Goal: Task Accomplishment & Management: Use online tool/utility

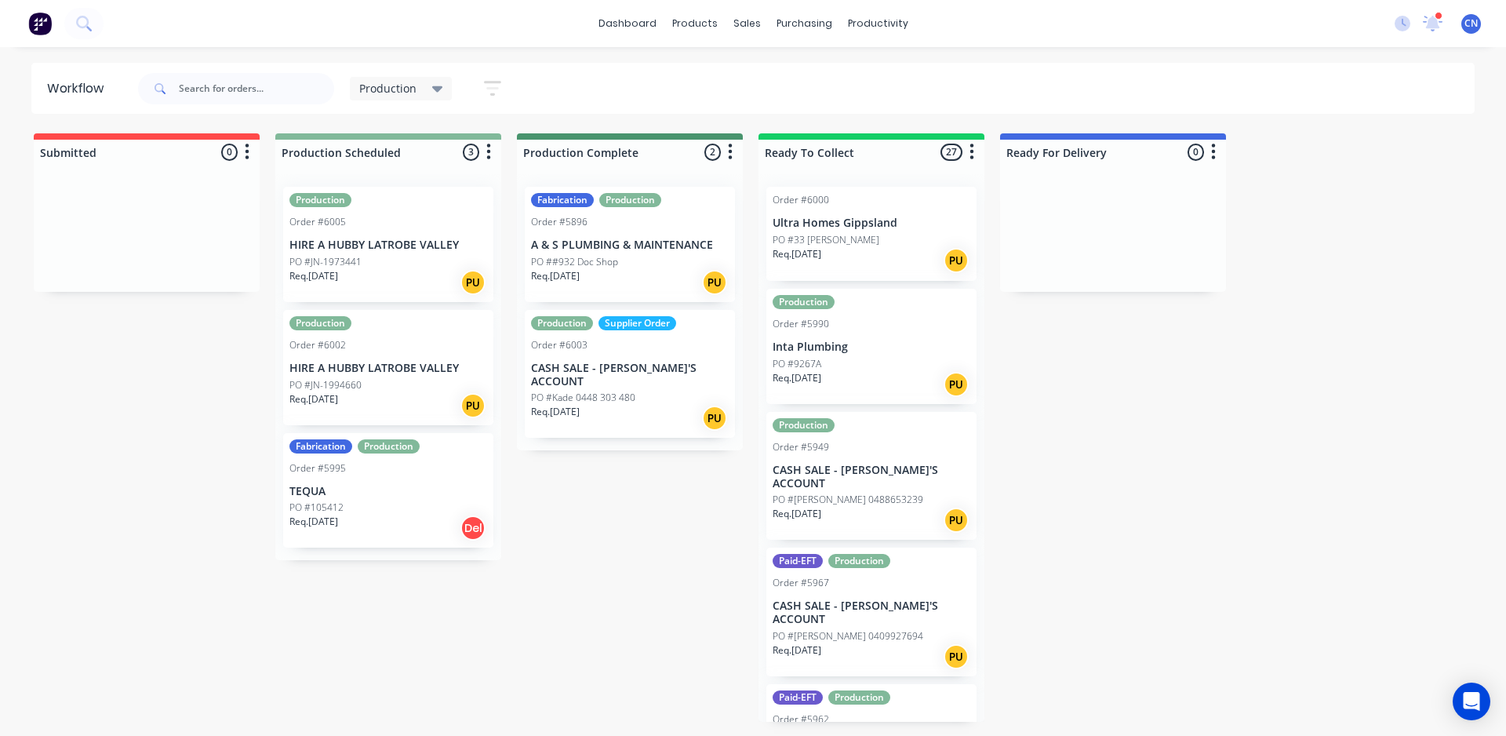
click at [404, 381] on div "PO #JN-1994660" at bounding box center [388, 385] width 198 height 14
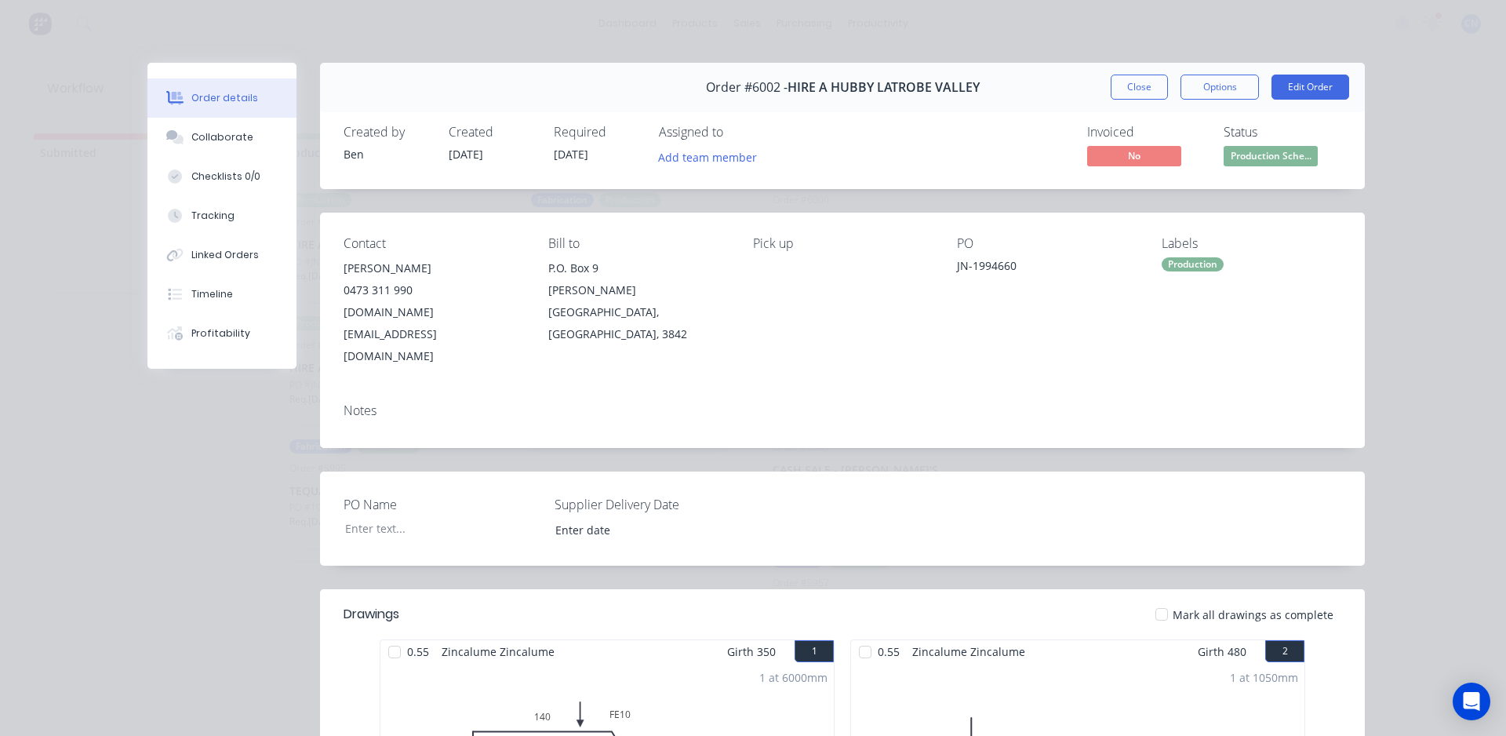
click at [390, 636] on div at bounding box center [394, 651] width 31 height 31
click at [854, 636] on div at bounding box center [864, 651] width 31 height 31
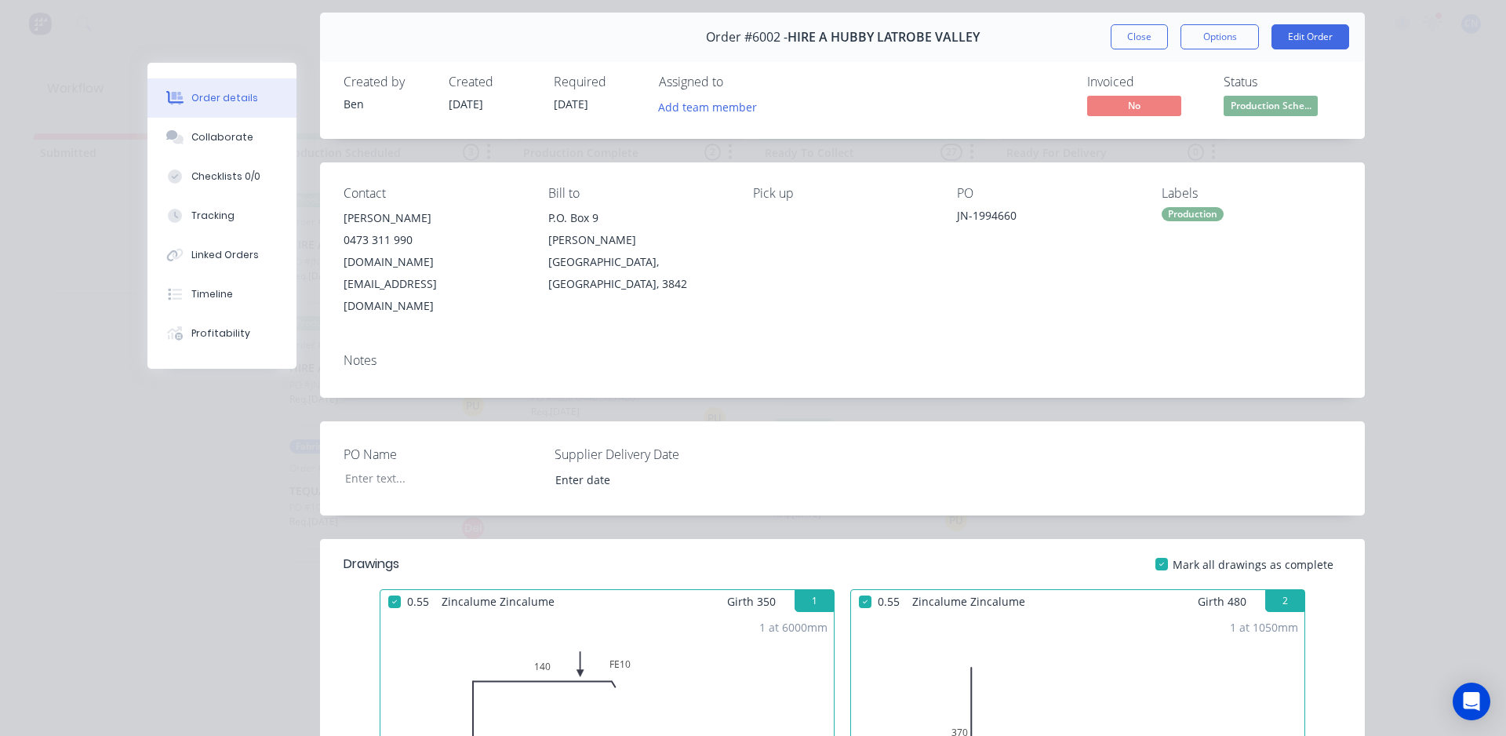
scroll to position [78, 0]
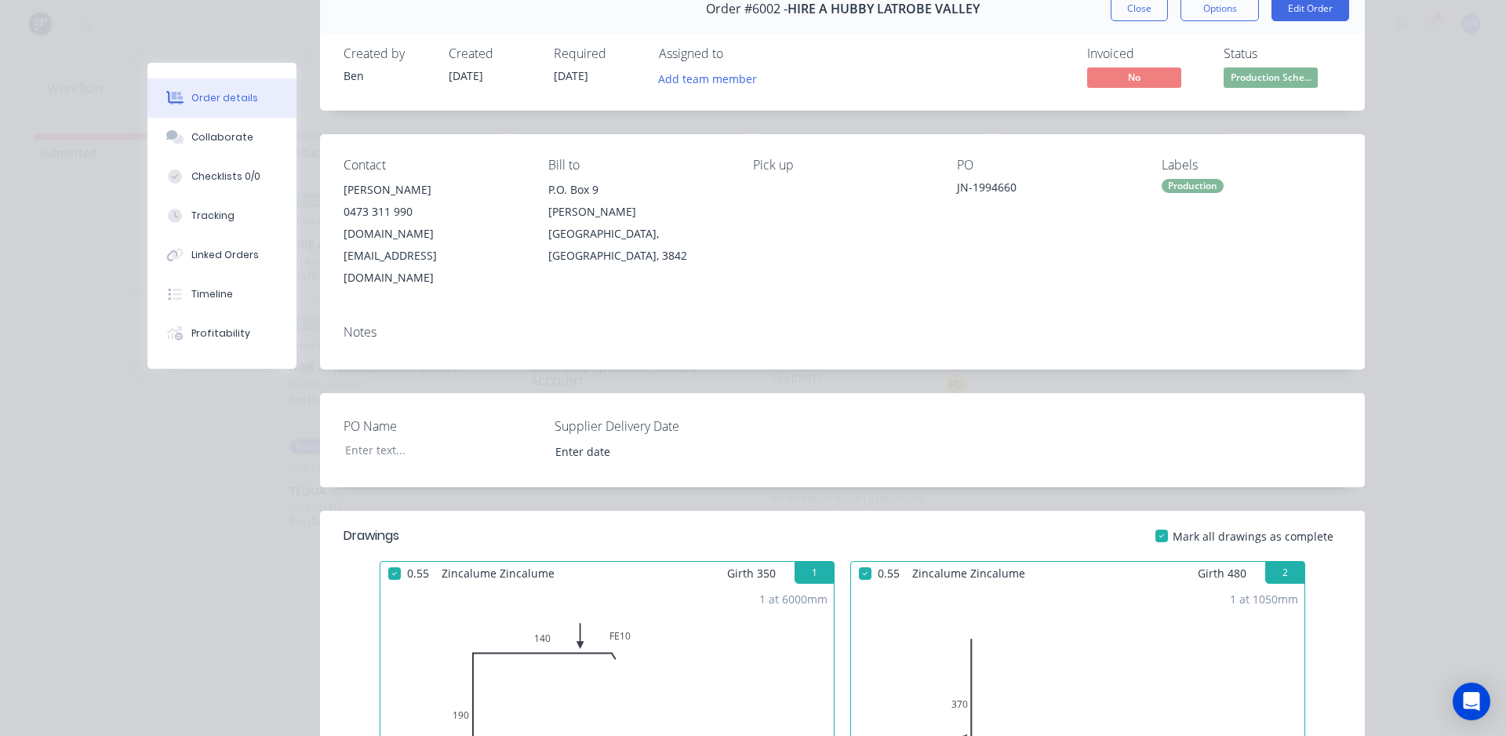
click at [860, 558] on div at bounding box center [864, 573] width 31 height 31
click at [384, 558] on div at bounding box center [394, 573] width 31 height 31
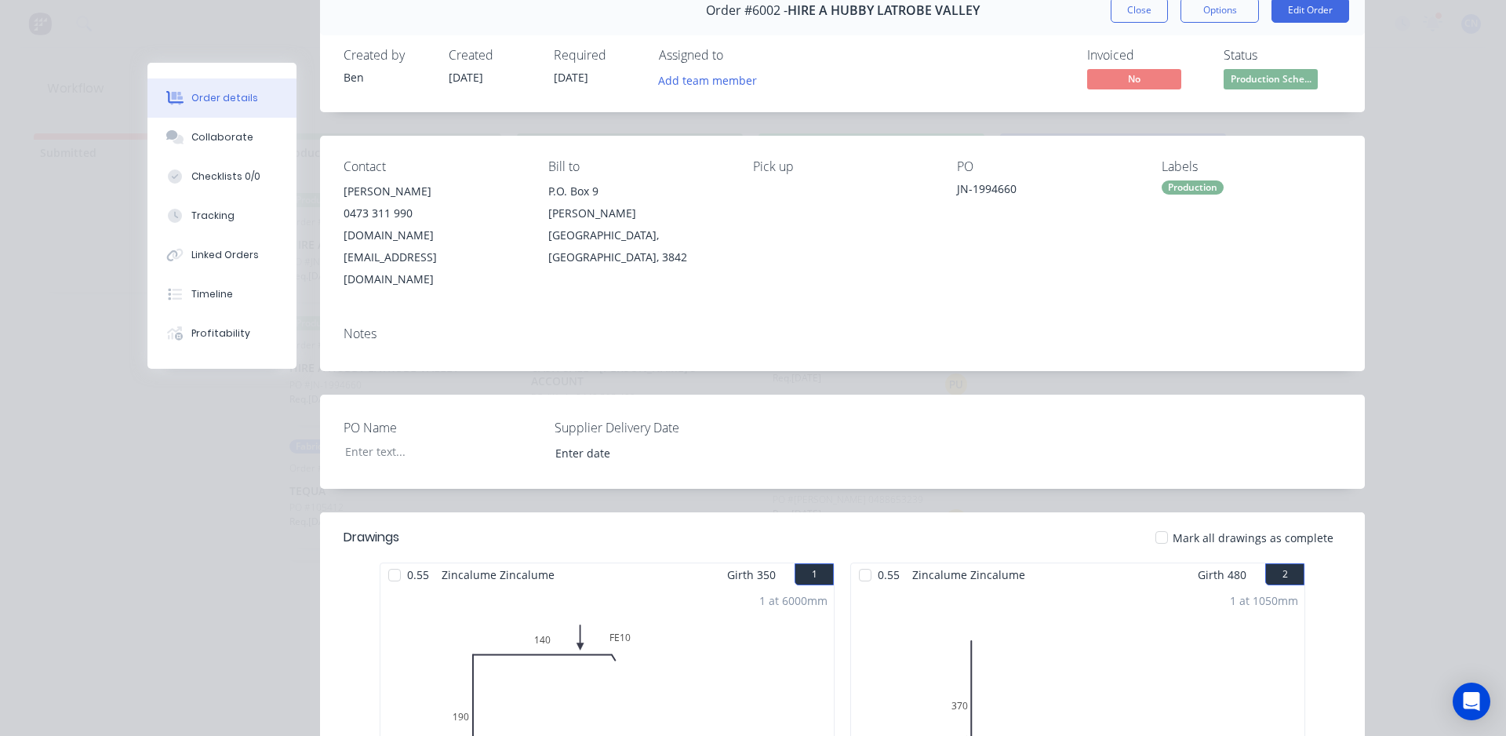
scroll to position [0, 0]
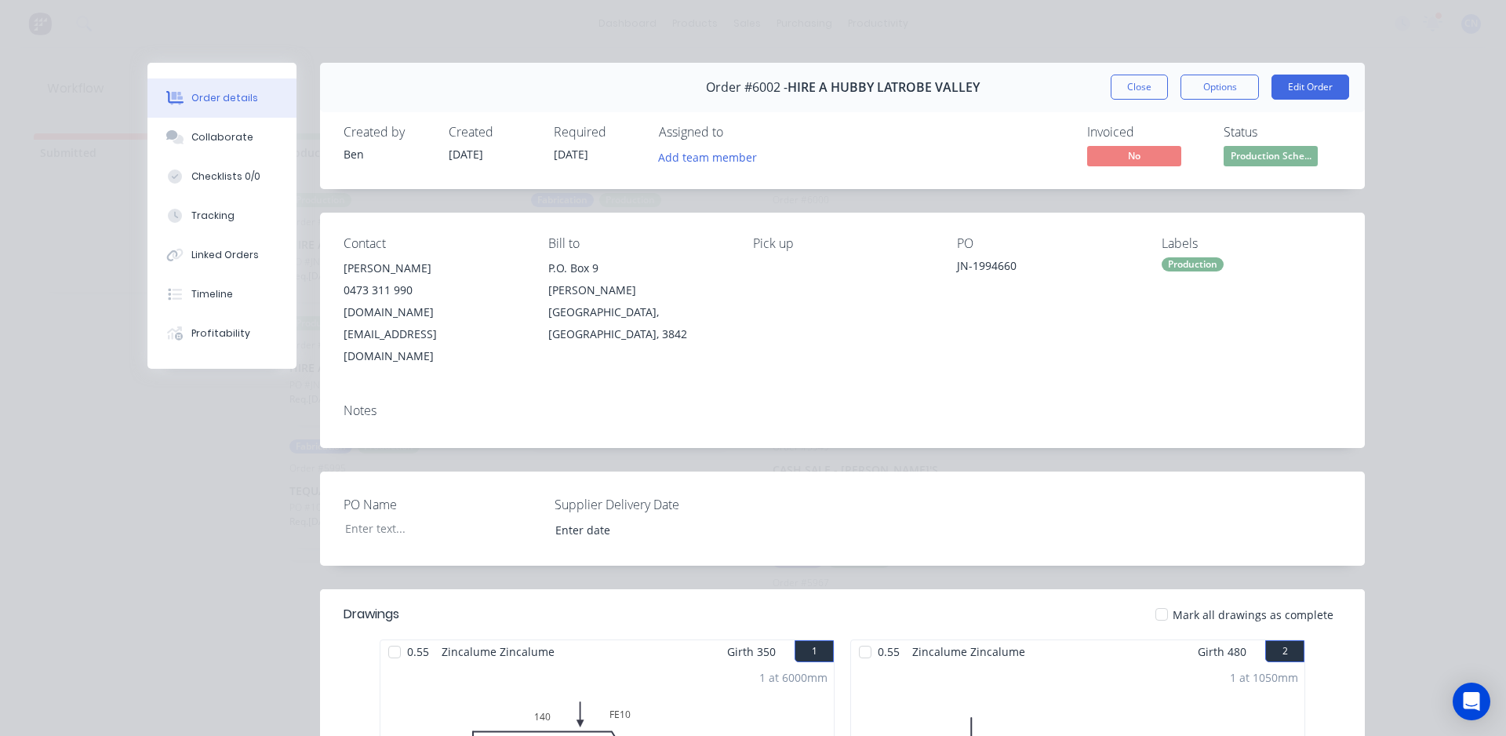
drag, startPoint x: 1132, startPoint y: 102, endPoint x: 1141, endPoint y: 95, distance: 11.1
click at [1133, 102] on div "Order #6002 - HIRE A HUBBY LATROBE VALLEY Close Options Edit Order" at bounding box center [842, 87] width 1045 height 49
click at [1141, 90] on button "Close" at bounding box center [1138, 87] width 57 height 25
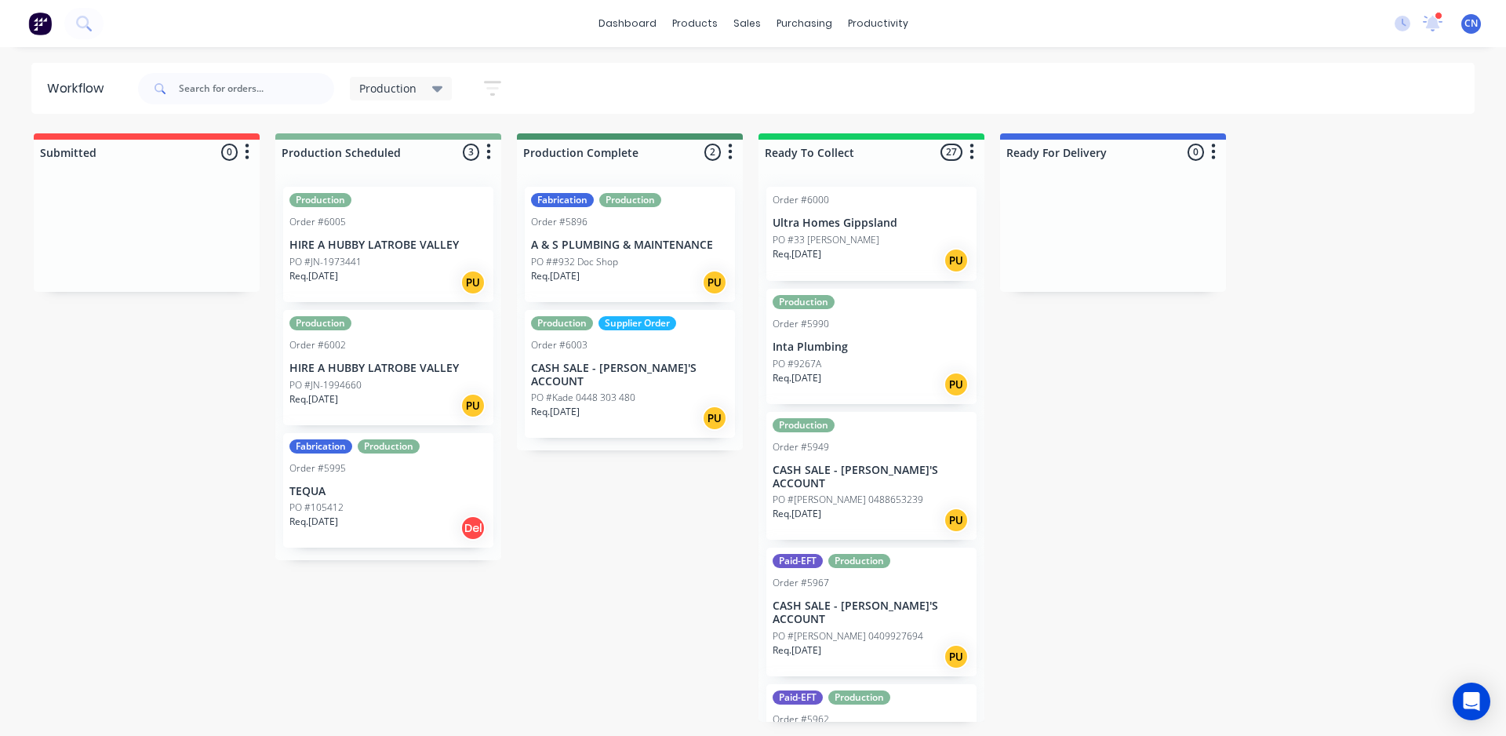
click at [369, 263] on div "PO #JN-1973441" at bounding box center [388, 262] width 198 height 14
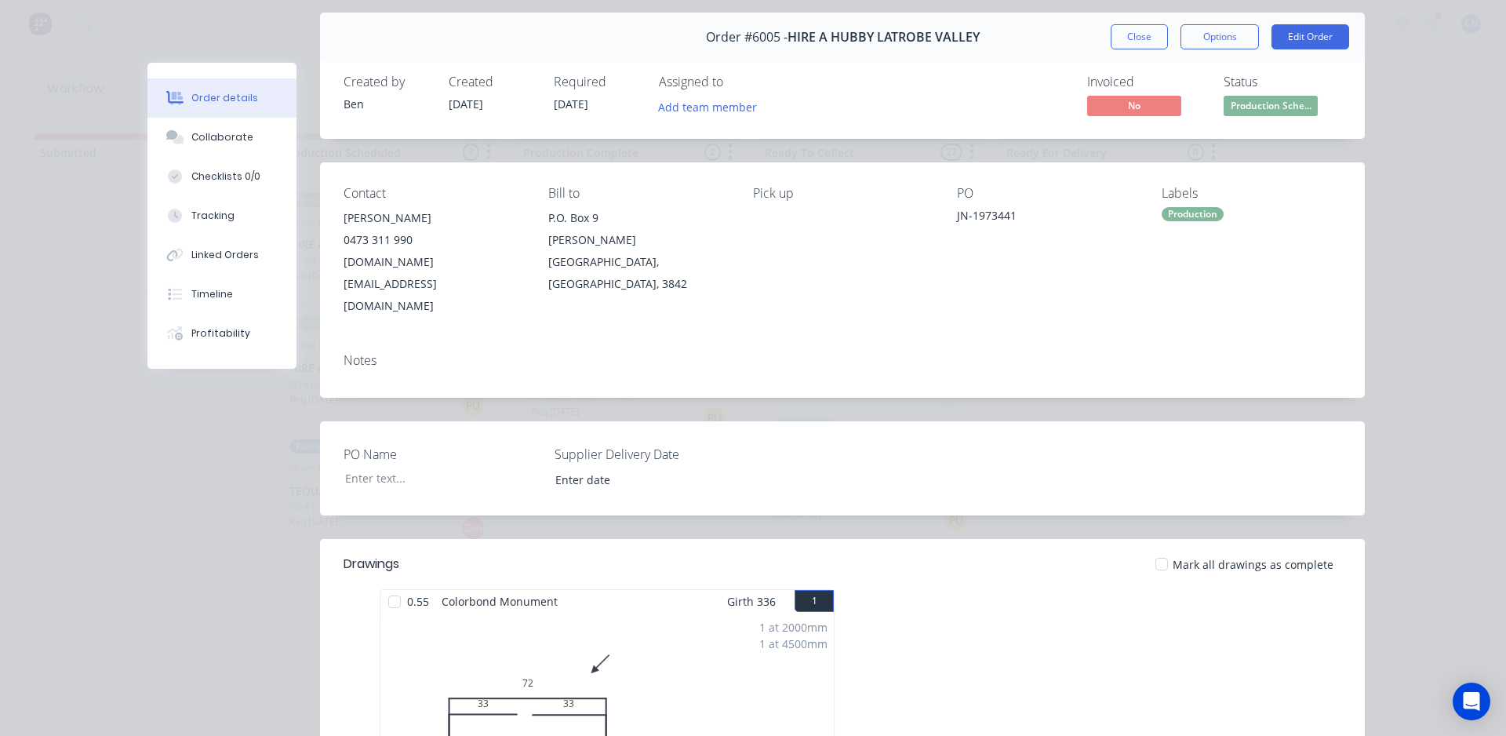
scroll to position [78, 0]
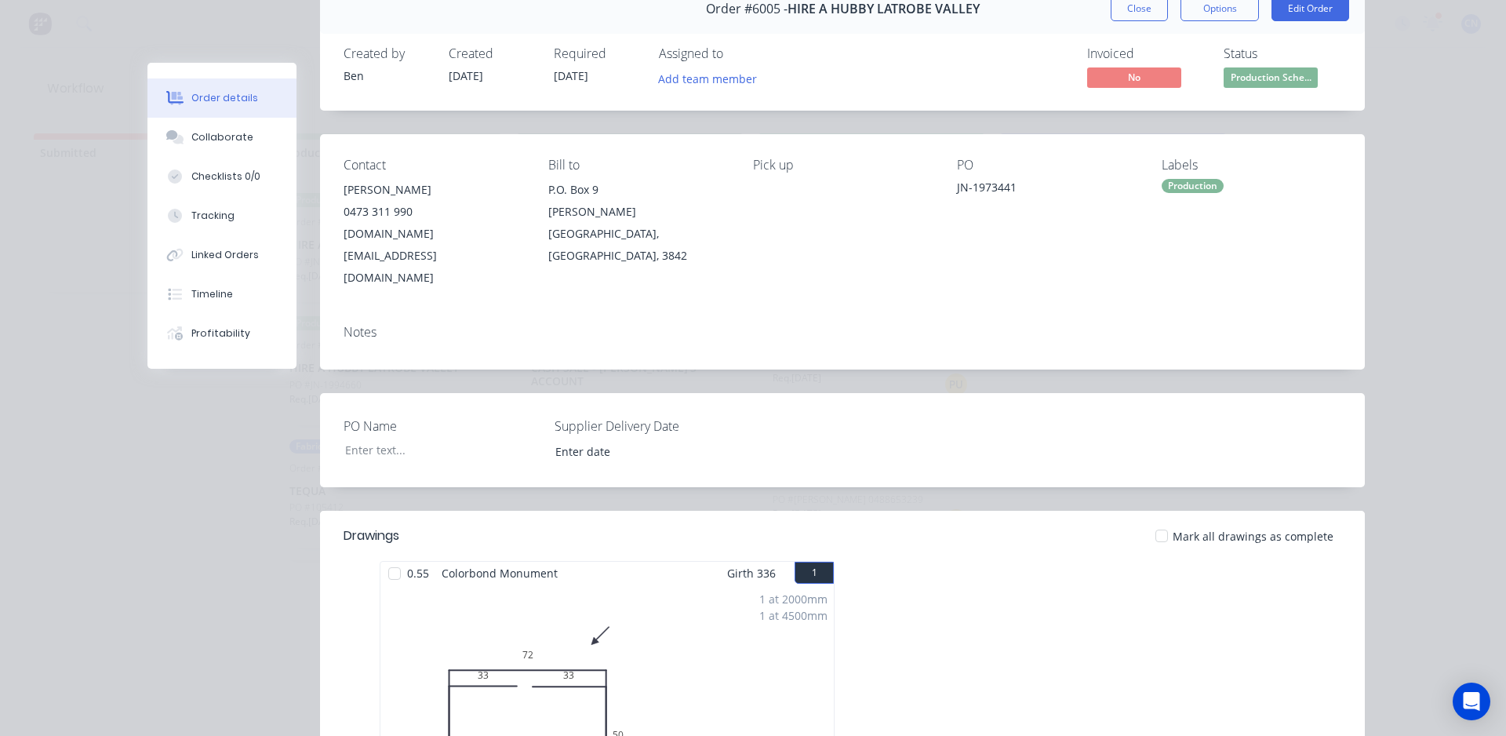
click at [388, 558] on div at bounding box center [394, 573] width 31 height 31
click at [233, 212] on button "Tracking" at bounding box center [221, 215] width 149 height 39
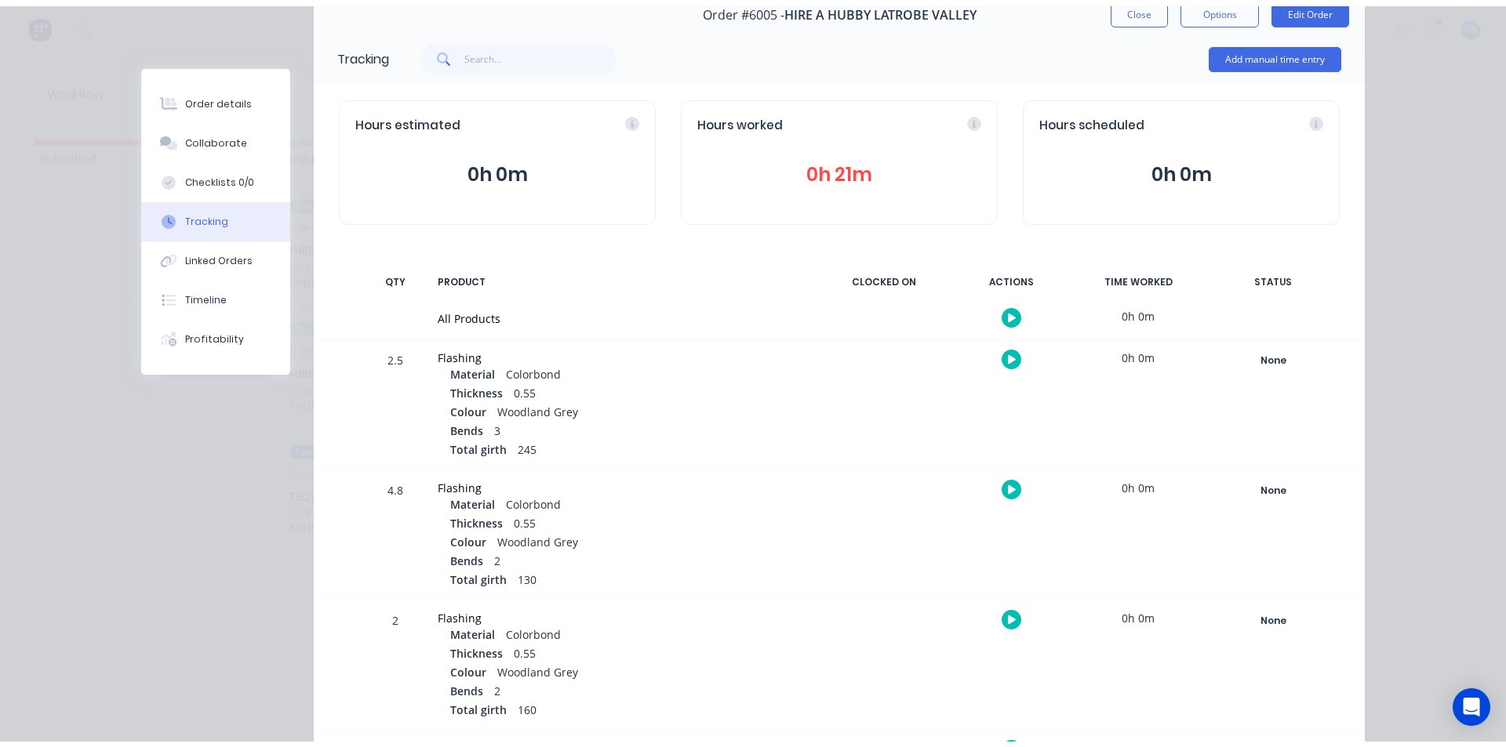
scroll to position [0, 0]
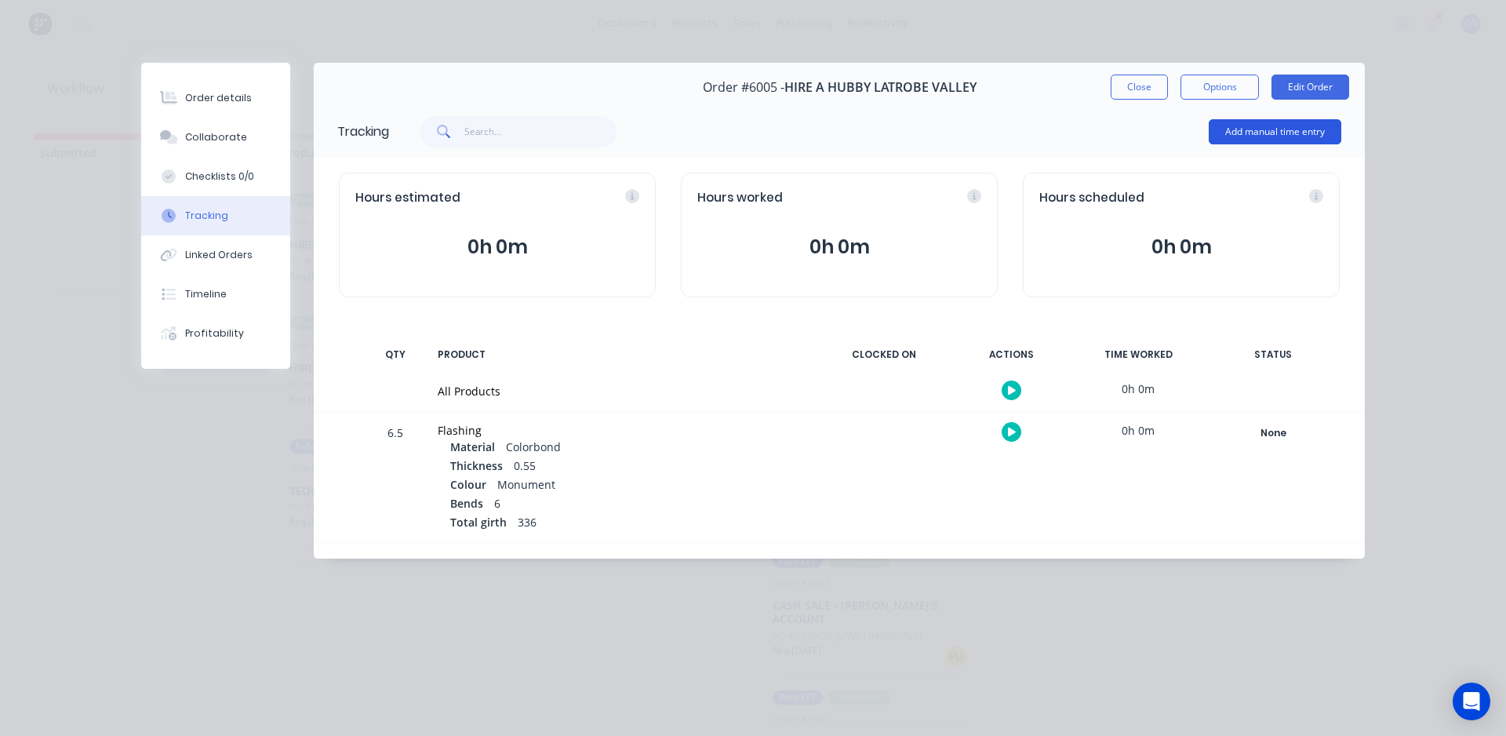
click at [1253, 129] on button "Add manual time entry" at bounding box center [1275, 131] width 133 height 25
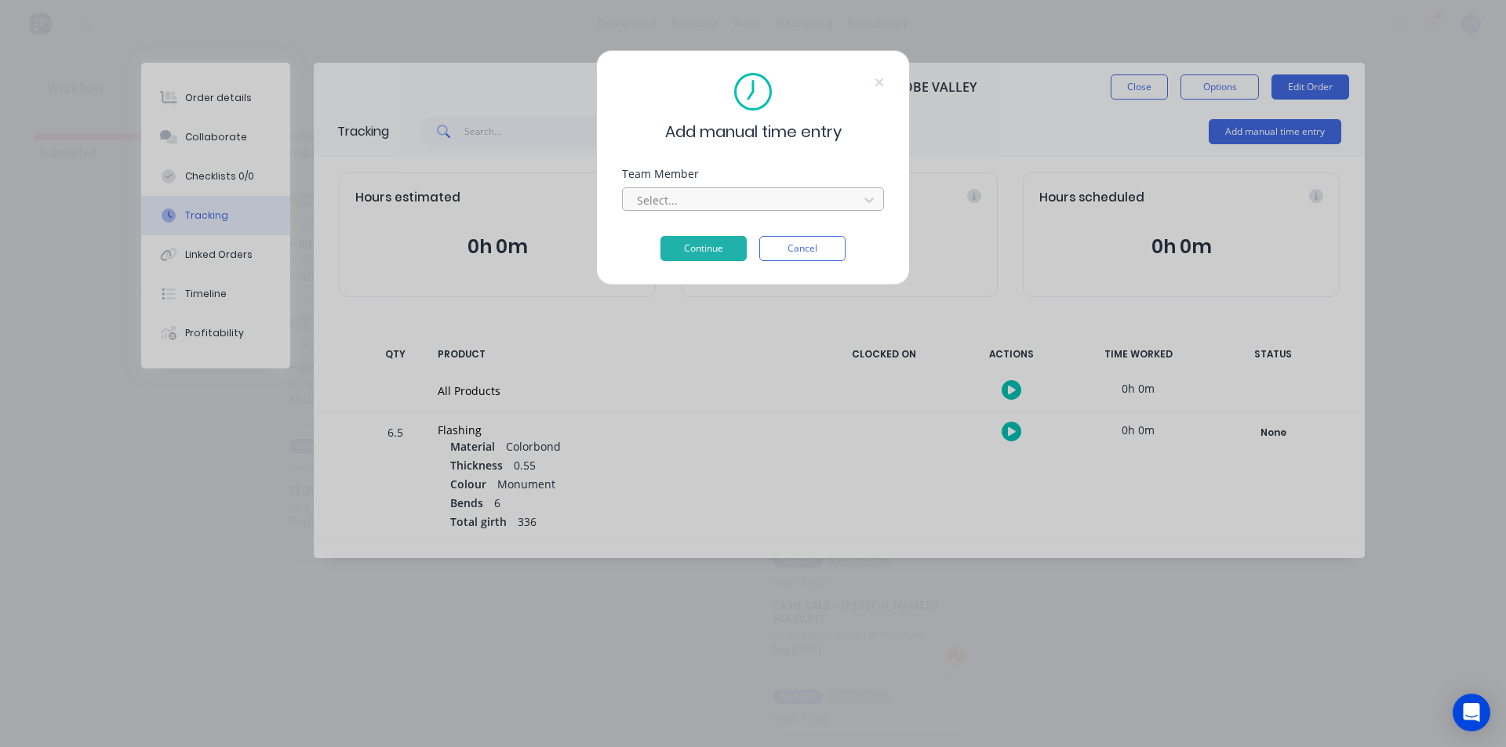
click at [732, 195] on div at bounding box center [742, 201] width 215 height 20
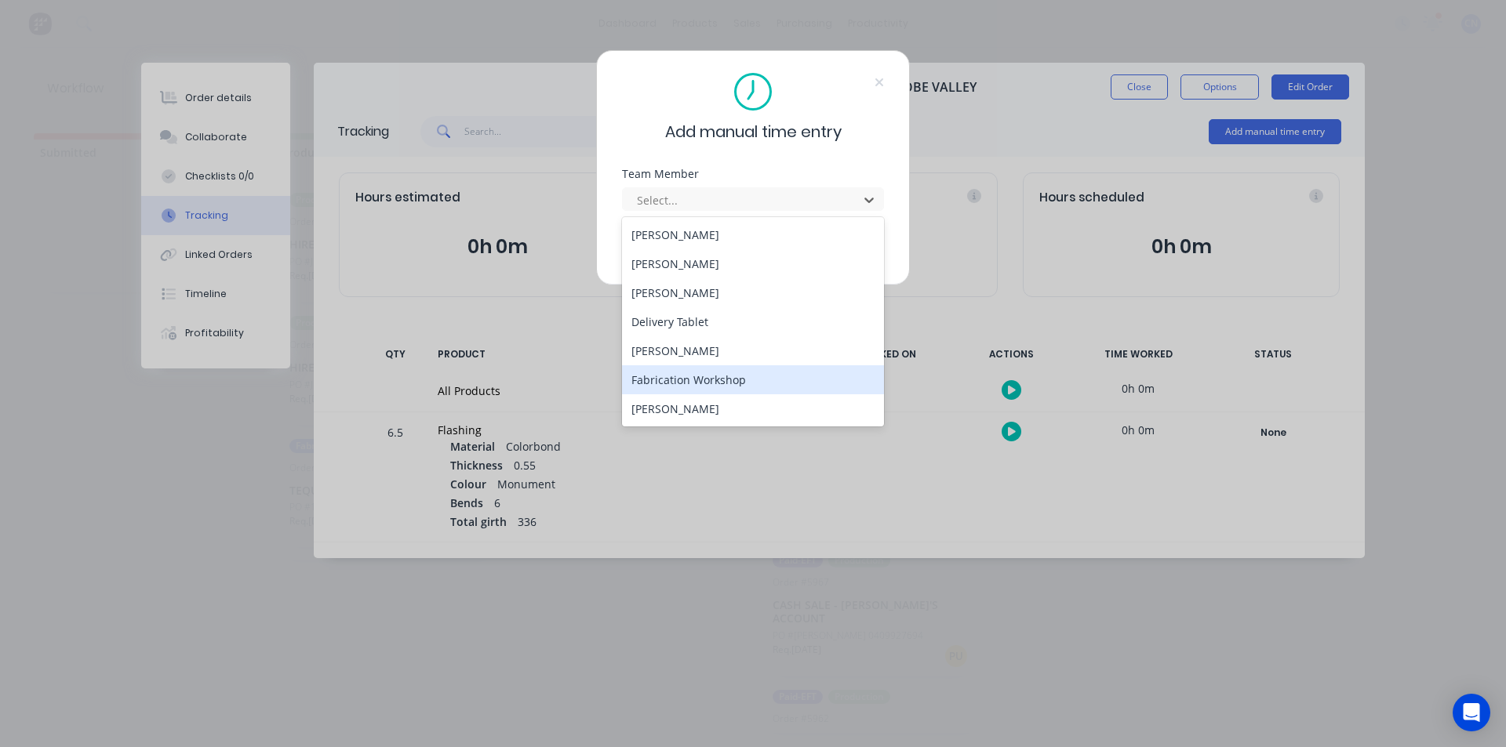
click at [699, 387] on div "Fabrication Workshop" at bounding box center [753, 379] width 262 height 29
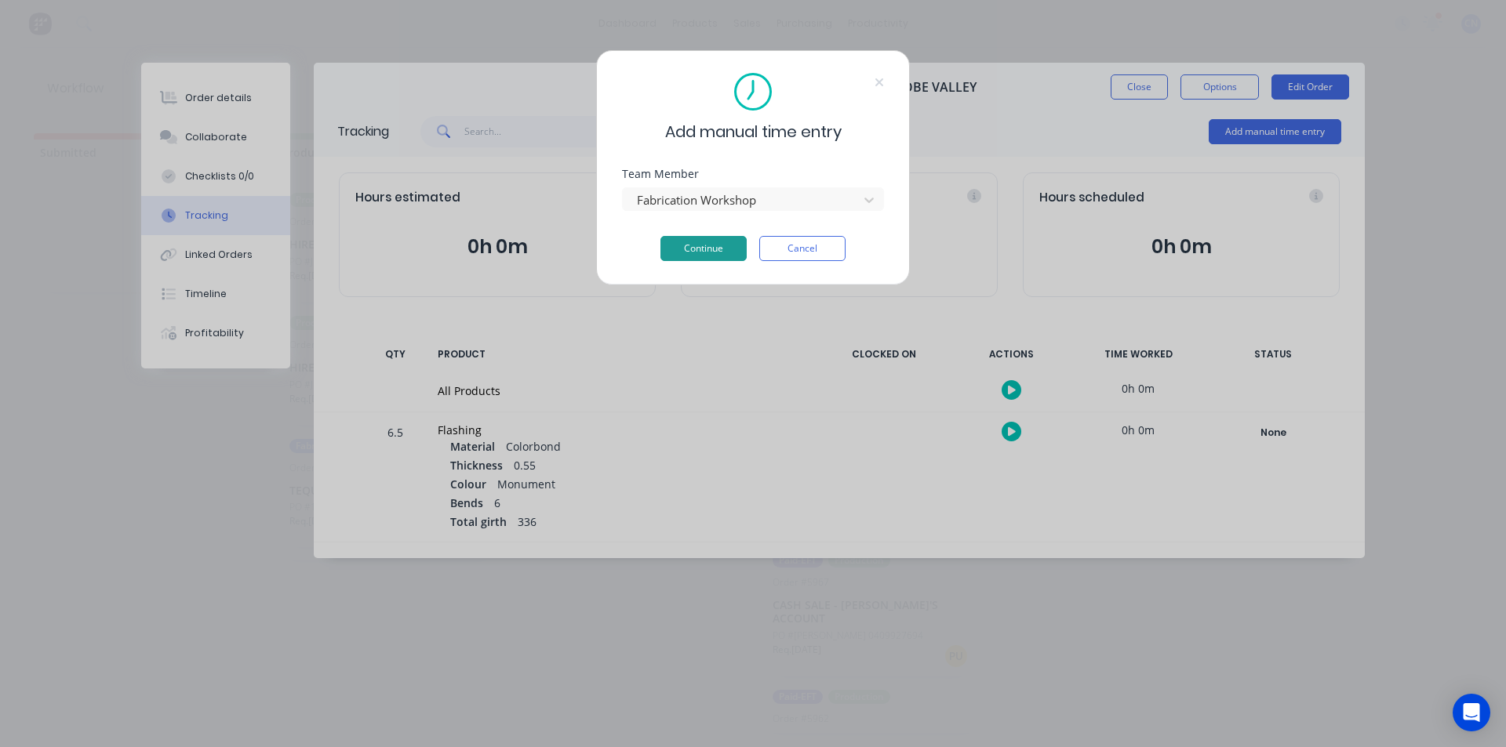
click at [693, 251] on button "Continue" at bounding box center [703, 248] width 86 height 25
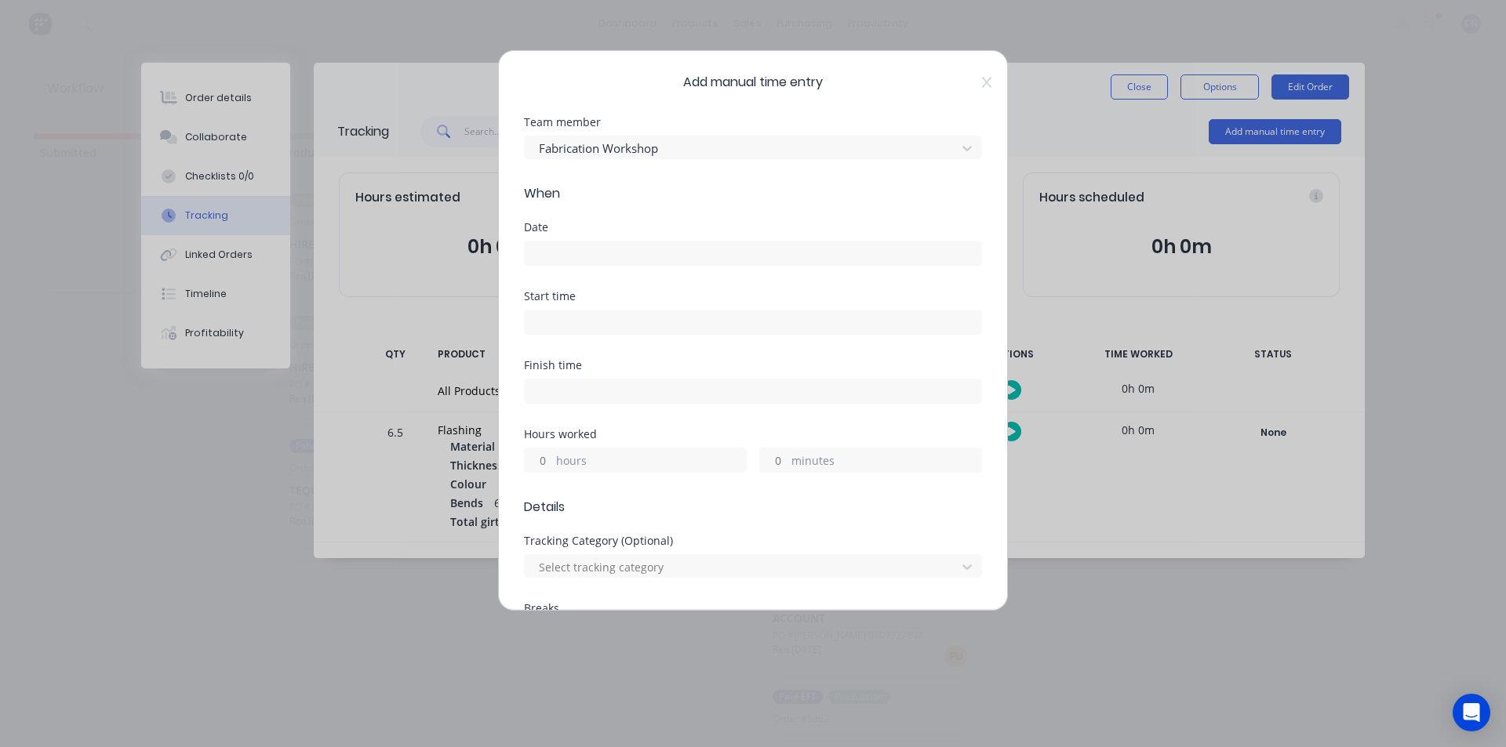
click at [583, 262] on input at bounding box center [753, 254] width 456 height 24
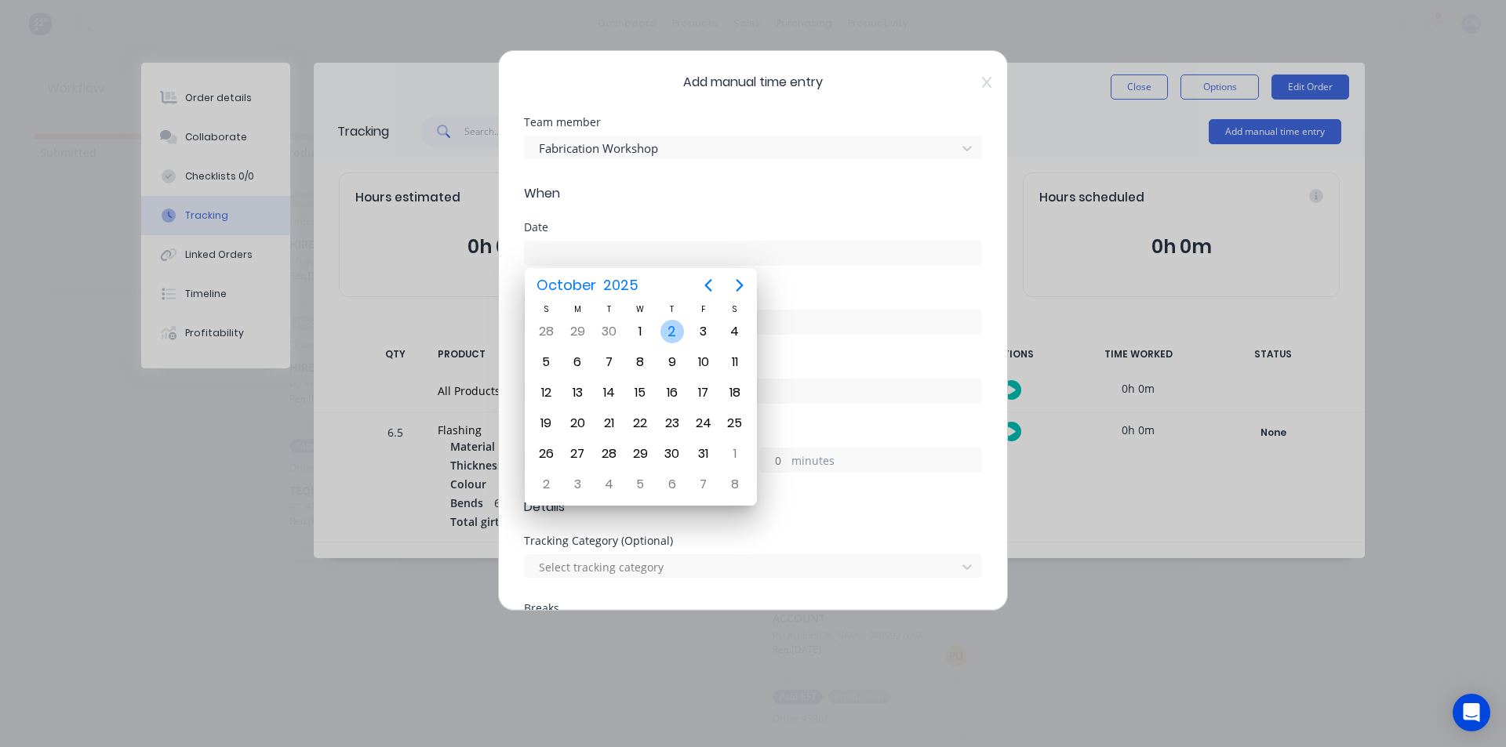
click at [673, 329] on div "2" at bounding box center [672, 332] width 24 height 24
type input "02/10/2025"
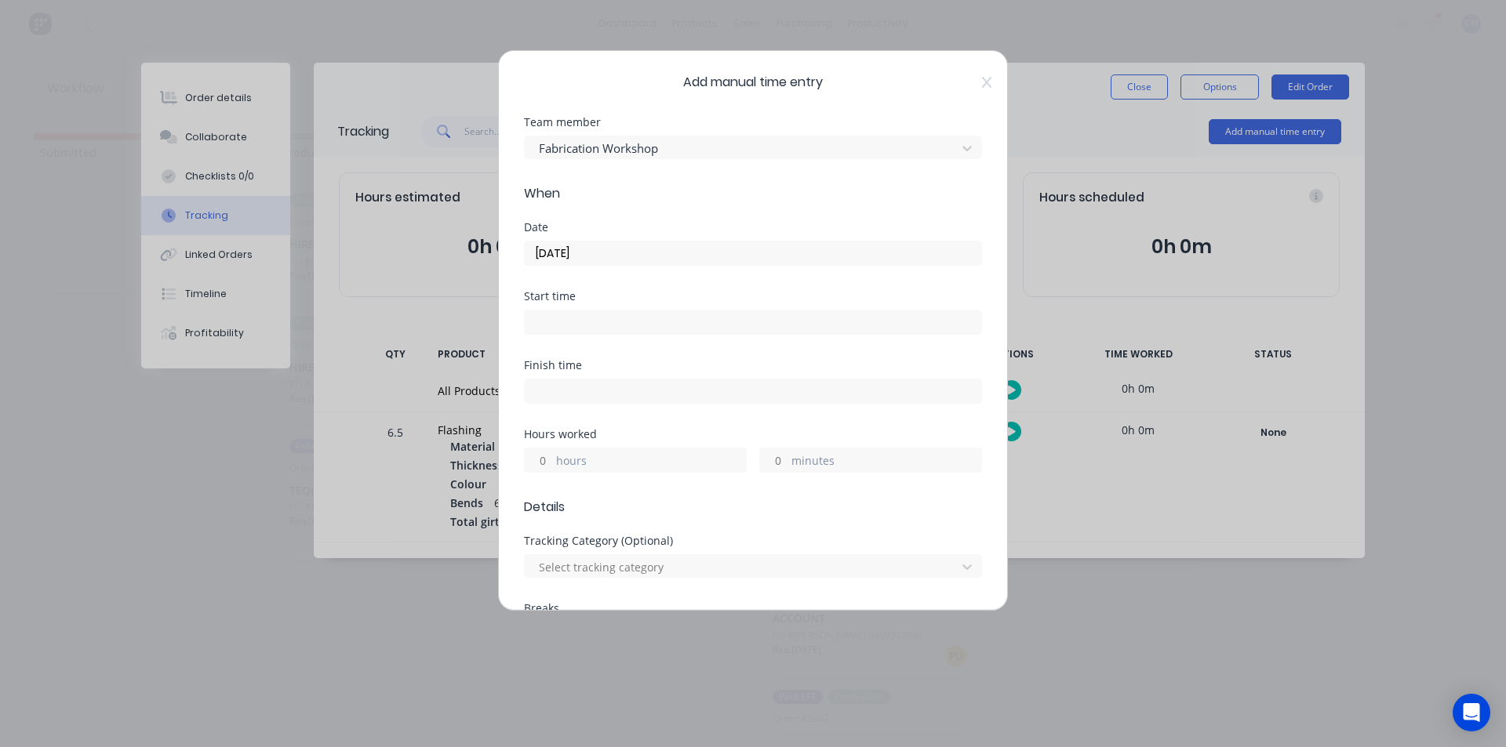
click at [644, 318] on input at bounding box center [753, 323] width 456 height 24
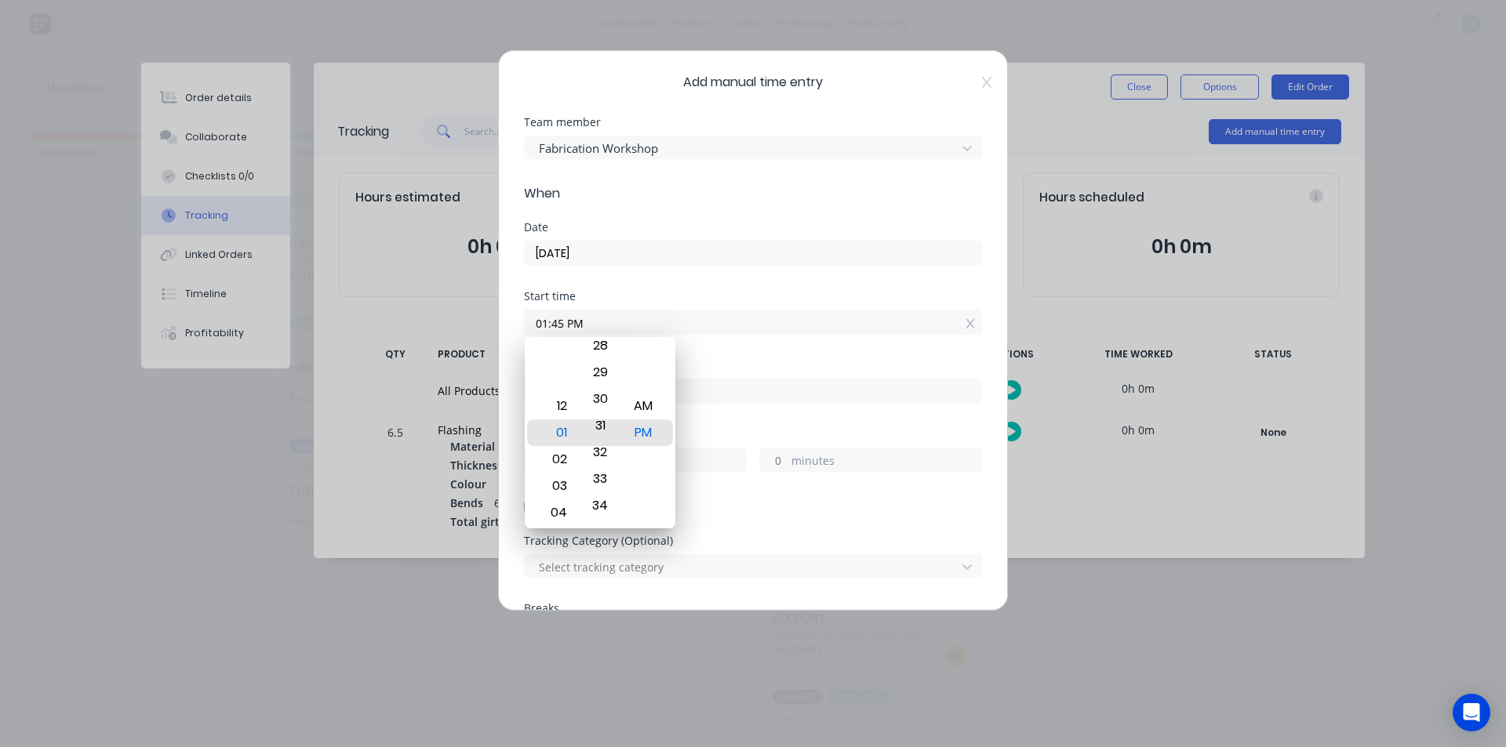
drag, startPoint x: 598, startPoint y: 412, endPoint x: 640, endPoint y: 776, distance: 367.1
click at [640, 653] on html "dashboard products sales purchasing productivity dashboard products Product Cat…" at bounding box center [753, 326] width 1506 height 653
drag, startPoint x: 603, startPoint y: 482, endPoint x: 727, endPoint y: 562, distance: 147.9
click at [685, 596] on body "dashboard products sales purchasing productivity dashboard products Product Cat…" at bounding box center [753, 326] width 1506 height 653
type input "01:22 PM"
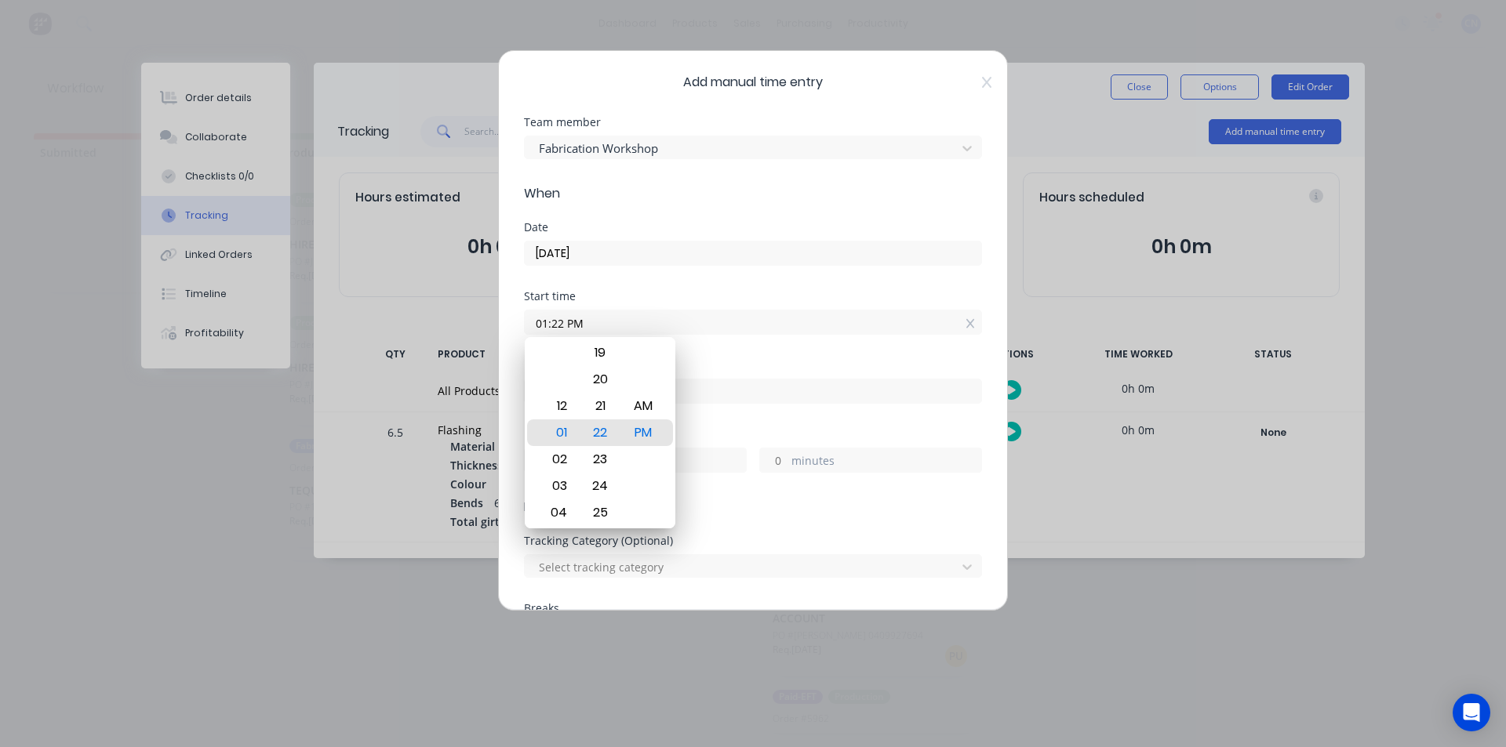
click at [749, 354] on div "Start time 01:22 PM" at bounding box center [753, 325] width 458 height 69
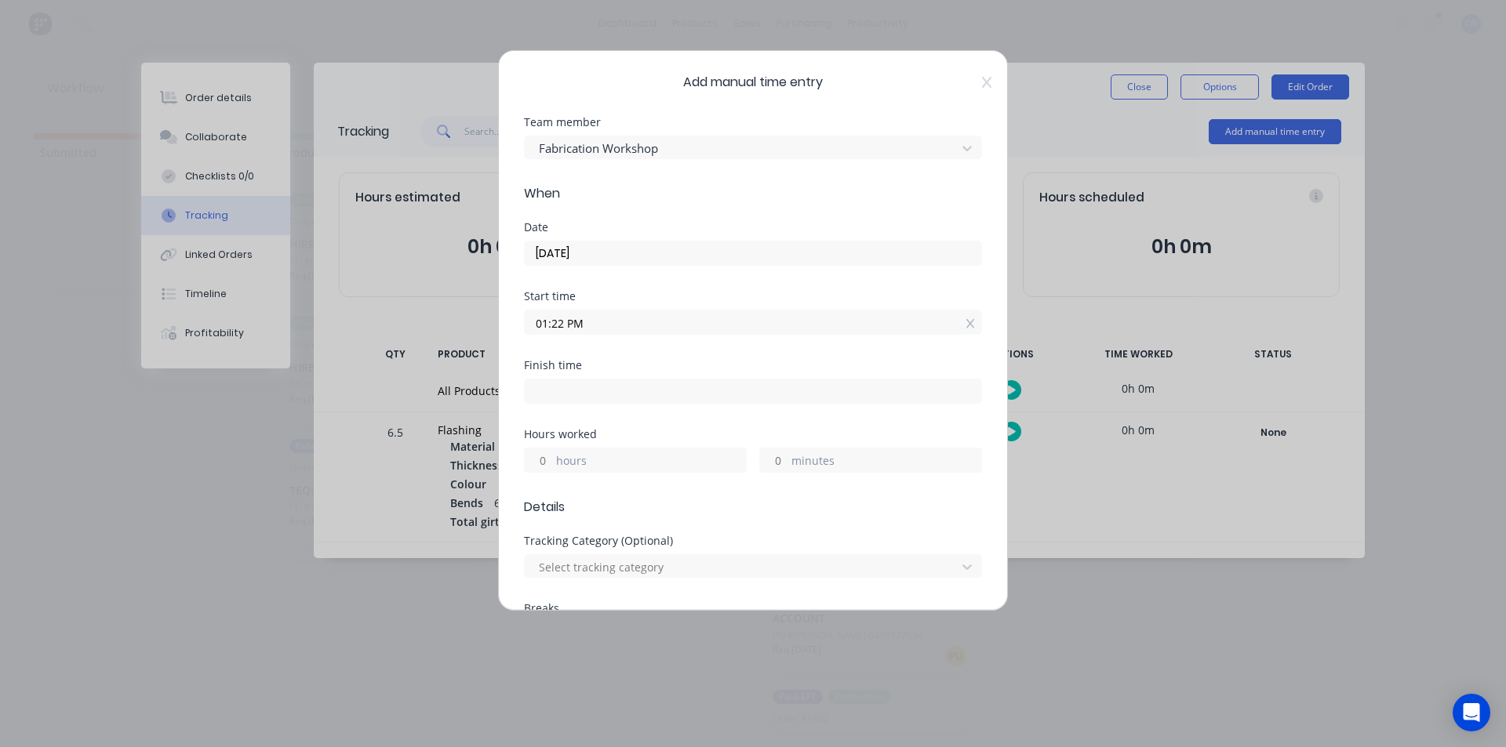
click at [548, 396] on input at bounding box center [753, 392] width 456 height 24
type input "01:45 PM"
type input "0"
type input "23"
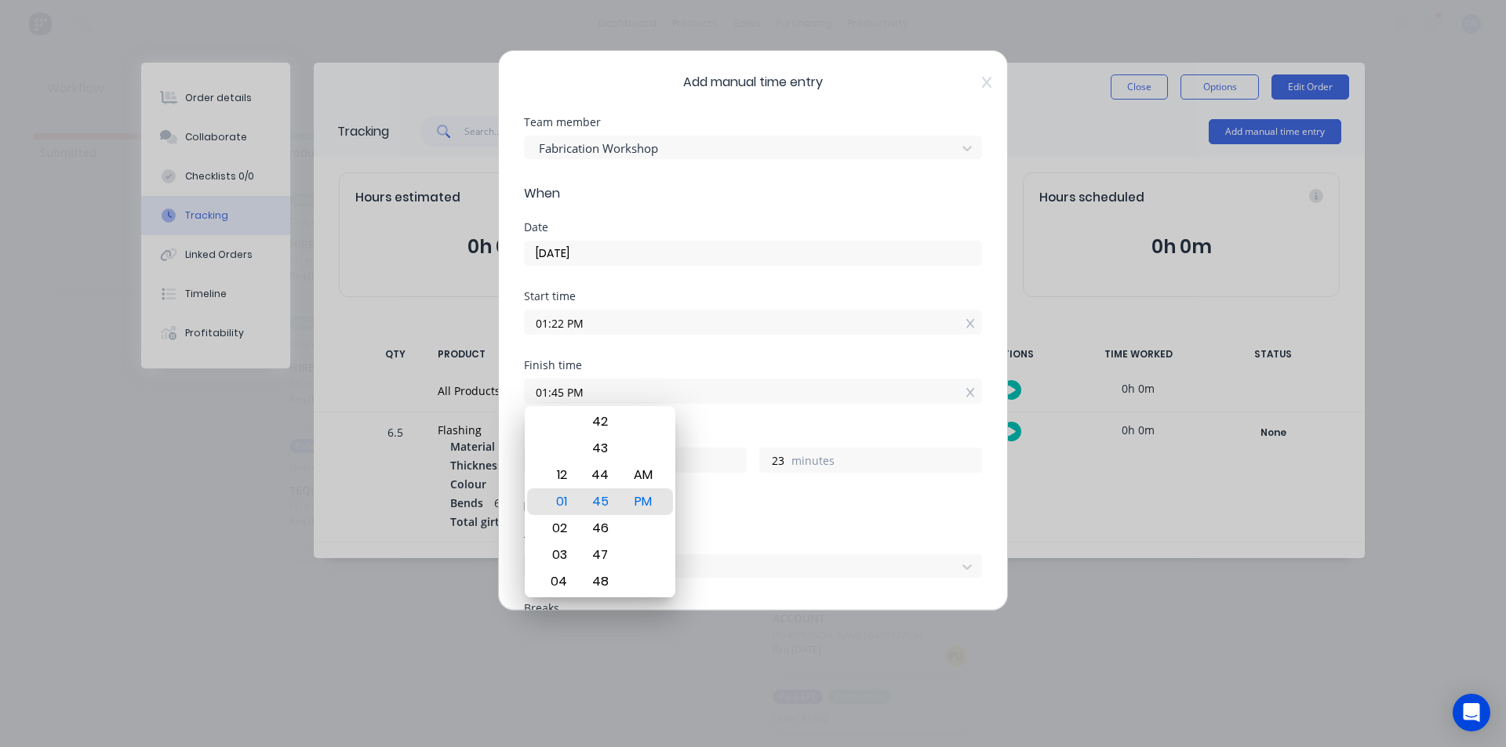
click at [728, 365] on div "Finish time" at bounding box center [753, 365] width 458 height 11
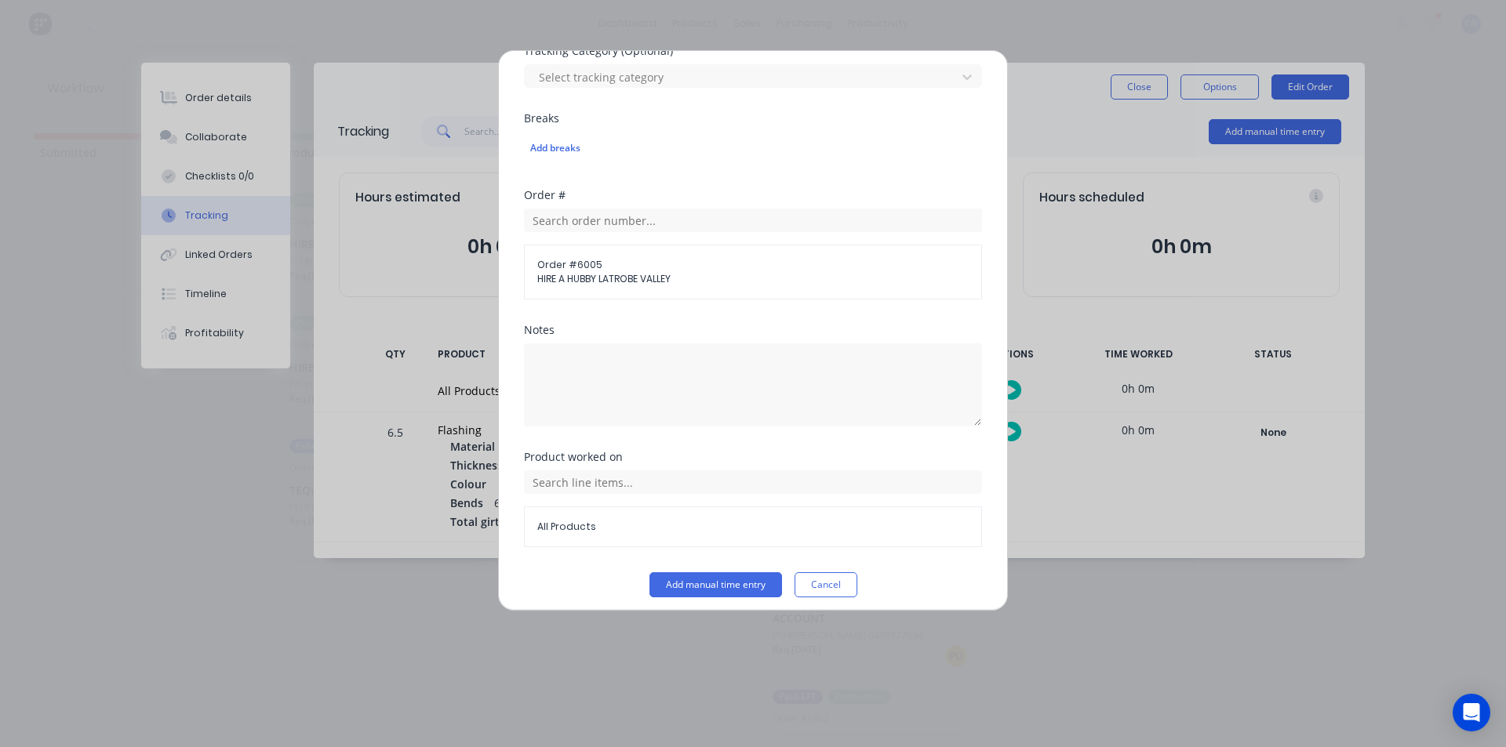
scroll to position [500, 0]
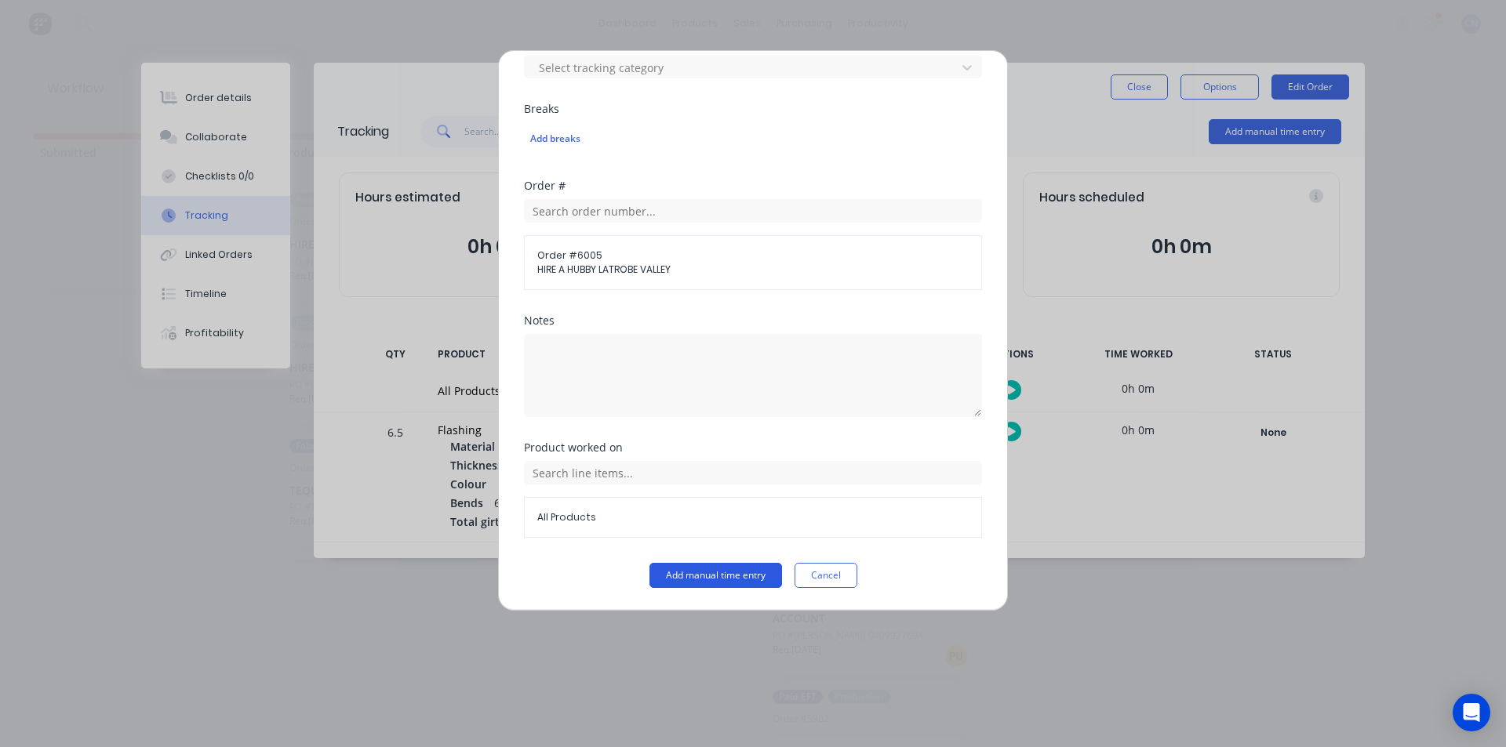
click at [725, 570] on button "Add manual time entry" at bounding box center [715, 575] width 133 height 25
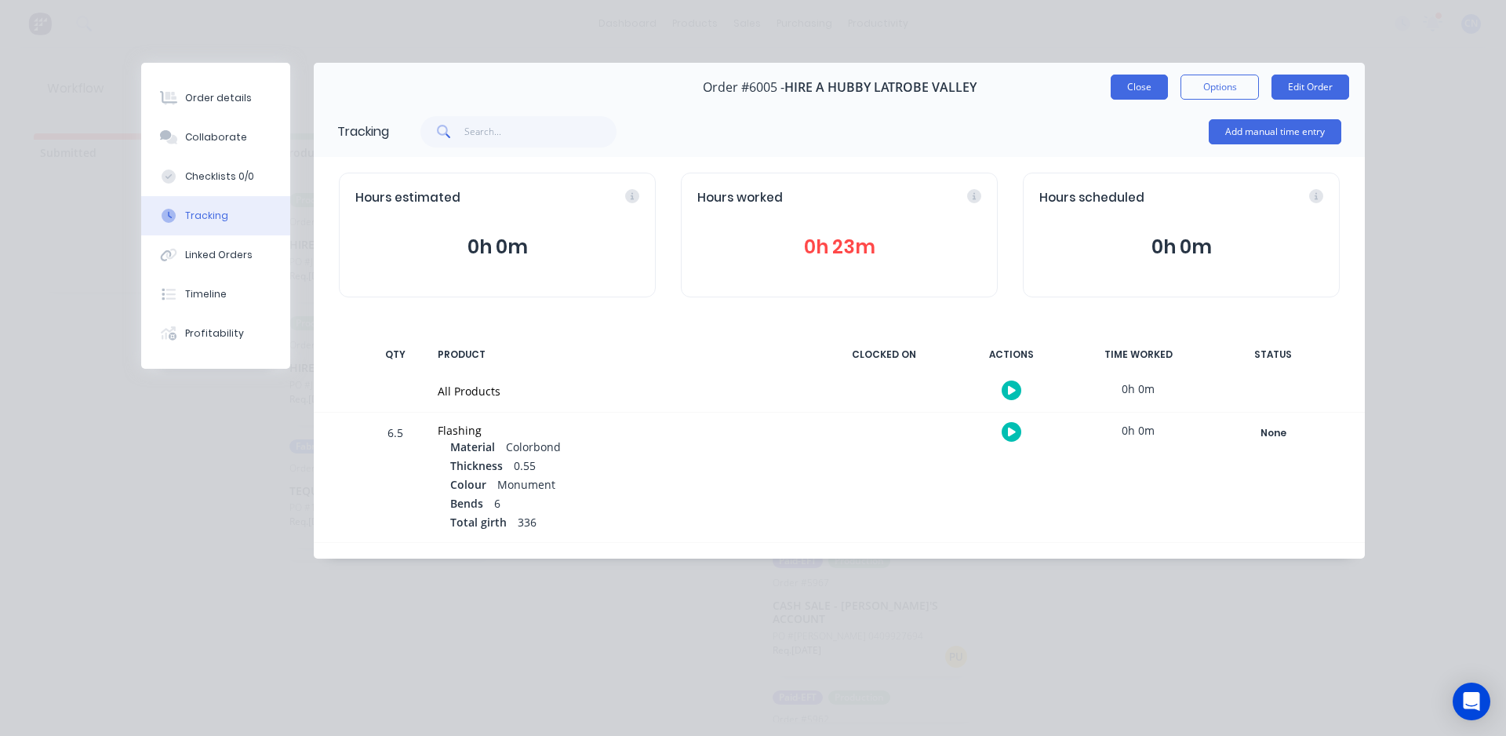
click at [1146, 93] on button "Close" at bounding box center [1138, 87] width 57 height 25
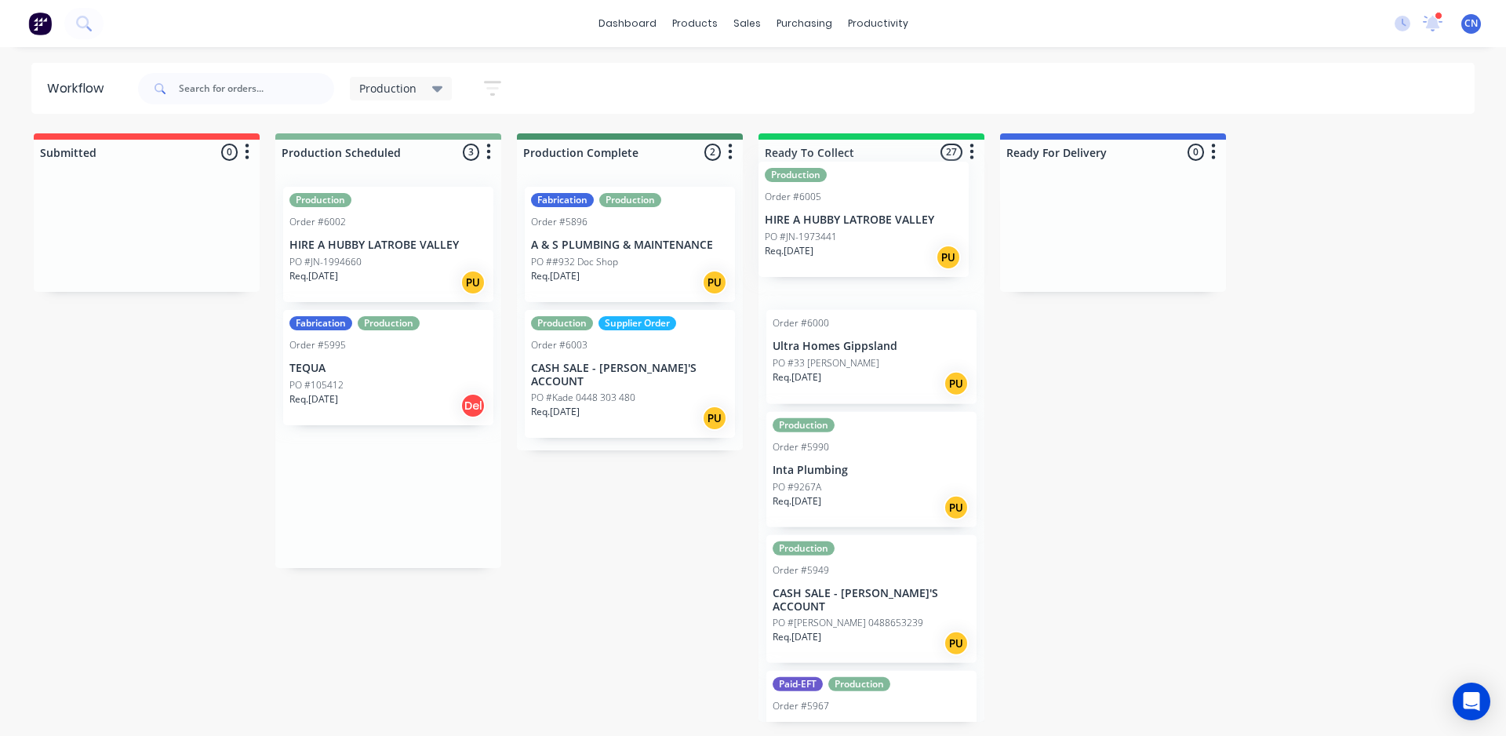
drag, startPoint x: 399, startPoint y: 265, endPoint x: 879, endPoint y: 239, distance: 480.7
click at [879, 239] on div "Submitted 0 Summaries Total order value Invoiced to date To be invoiced Product…" at bounding box center [1182, 427] width 2388 height 588
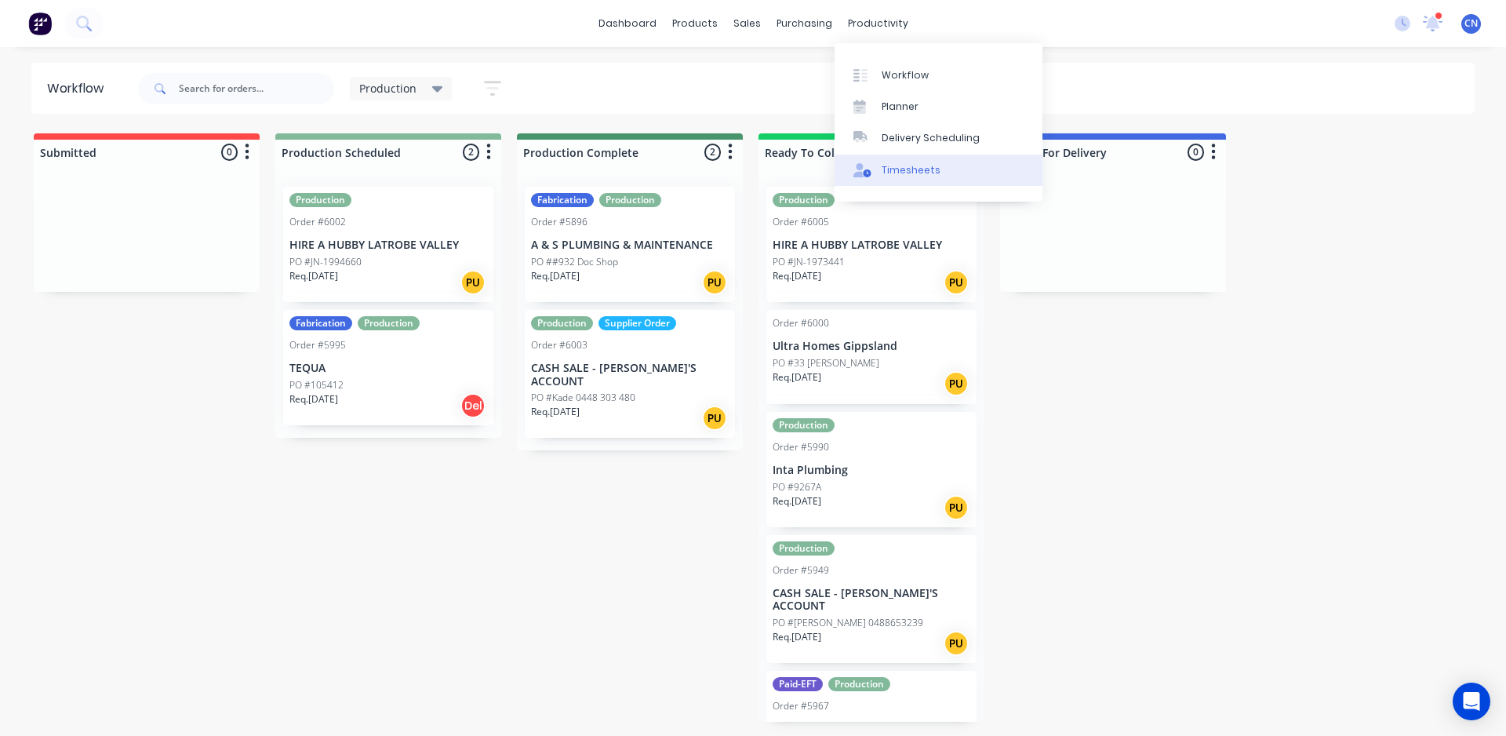
click at [901, 163] on div "Timesheets" at bounding box center [910, 170] width 59 height 14
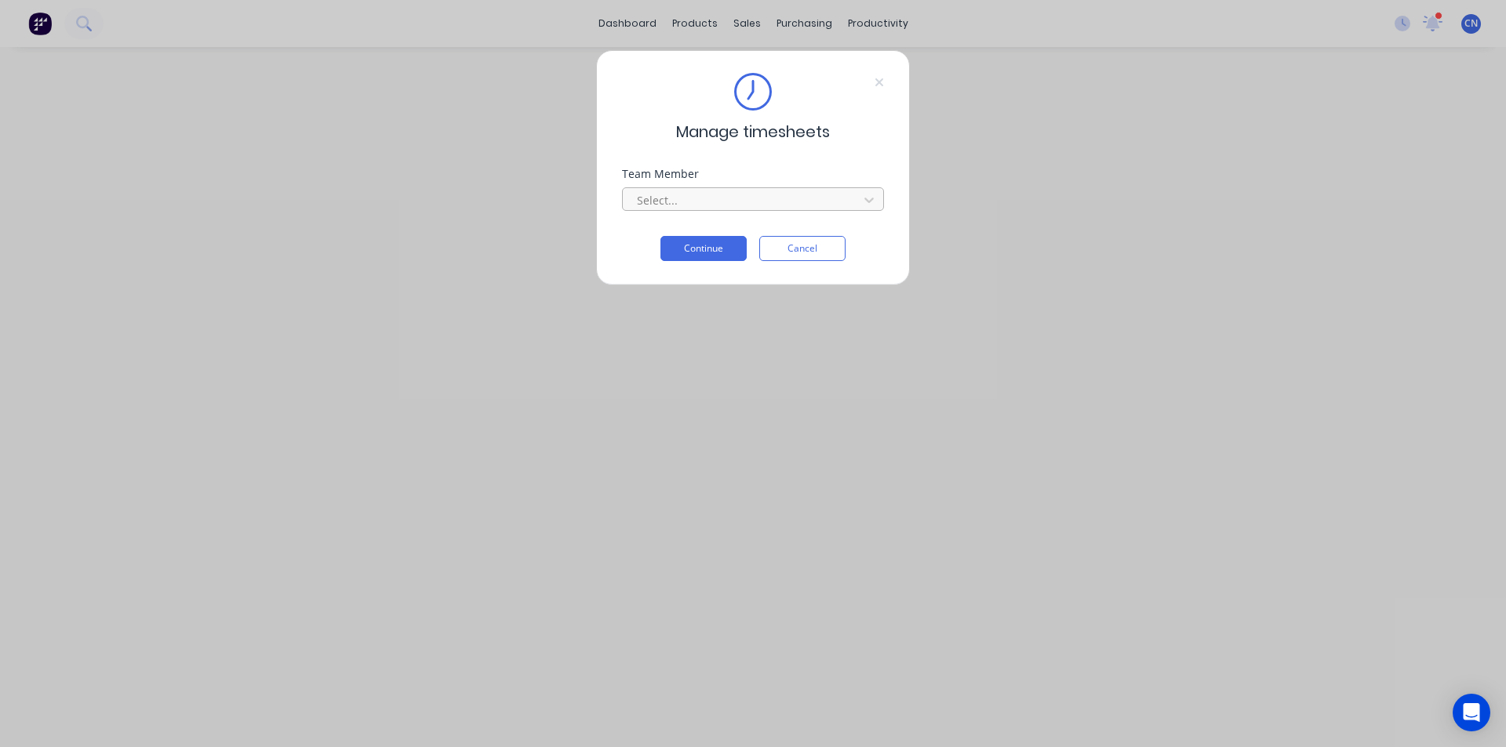
click at [808, 201] on div at bounding box center [742, 201] width 215 height 20
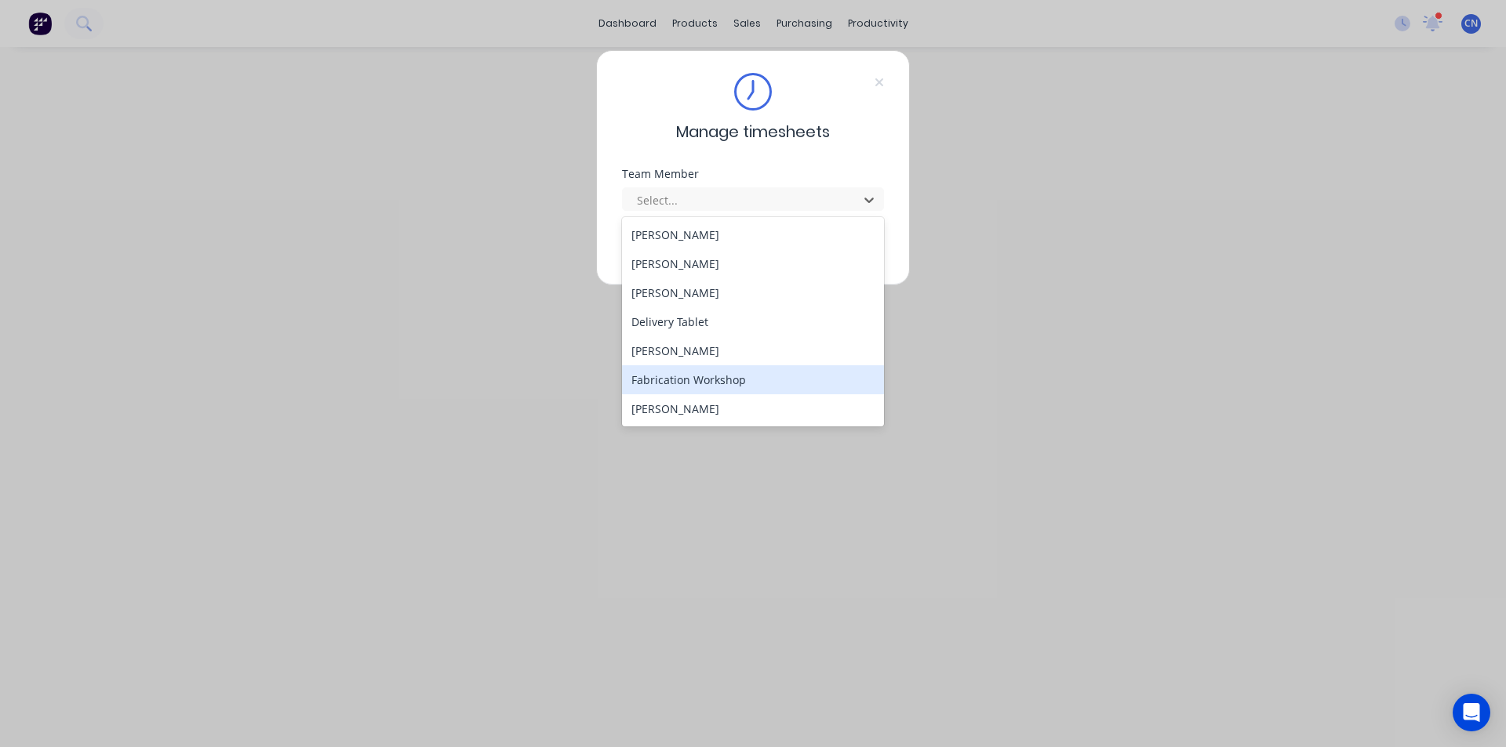
click at [698, 387] on div "Fabrication Workshop" at bounding box center [753, 379] width 262 height 29
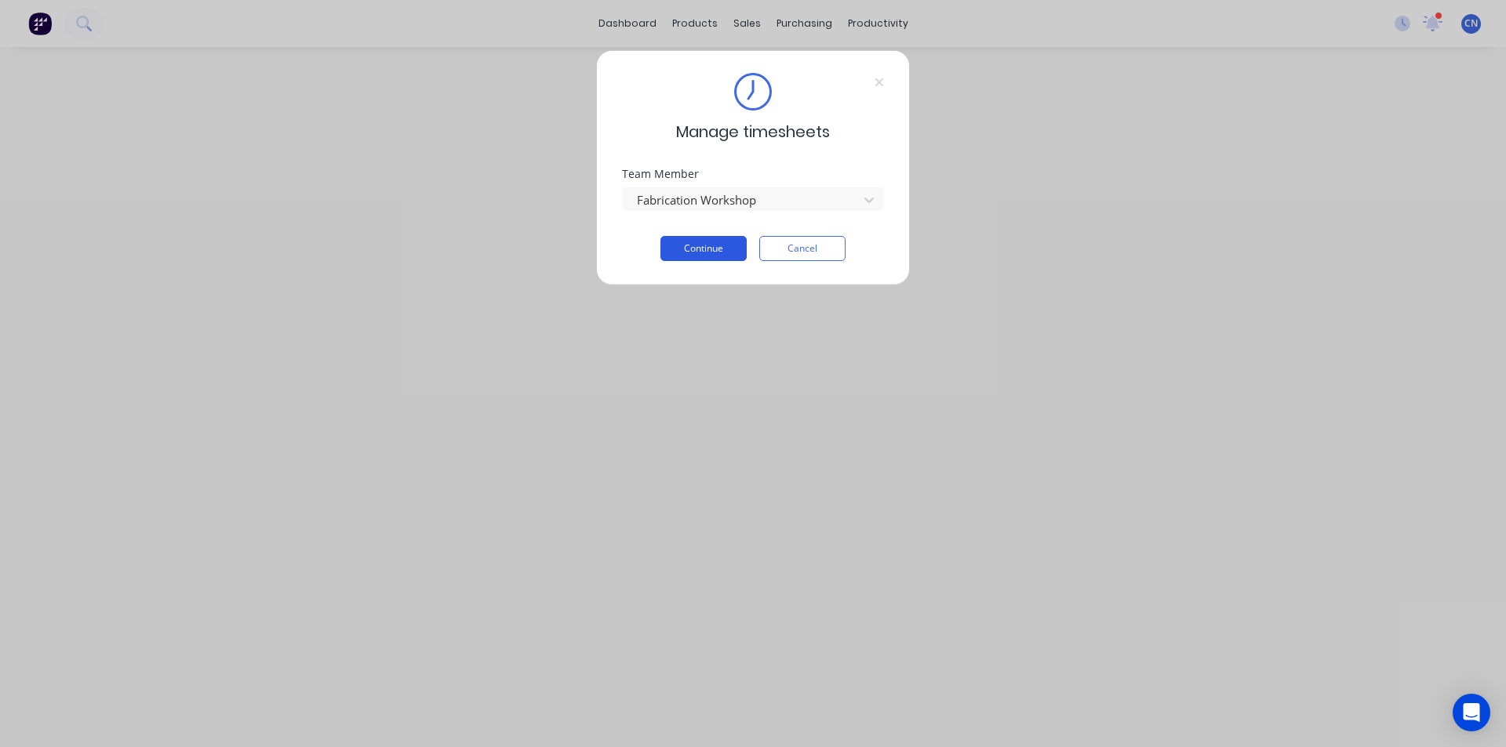
click at [716, 249] on button "Continue" at bounding box center [703, 248] width 86 height 25
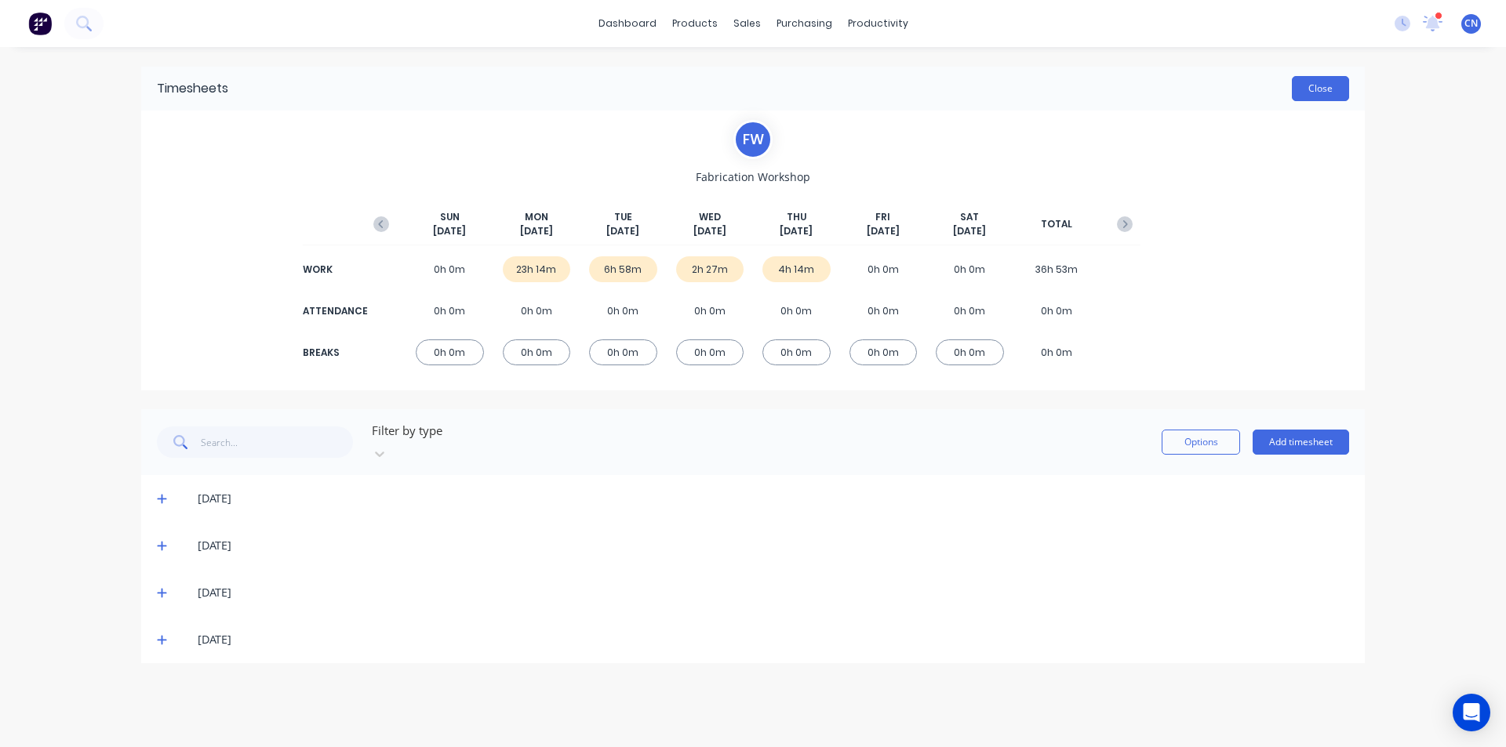
click at [1328, 96] on button "Close" at bounding box center [1320, 88] width 57 height 25
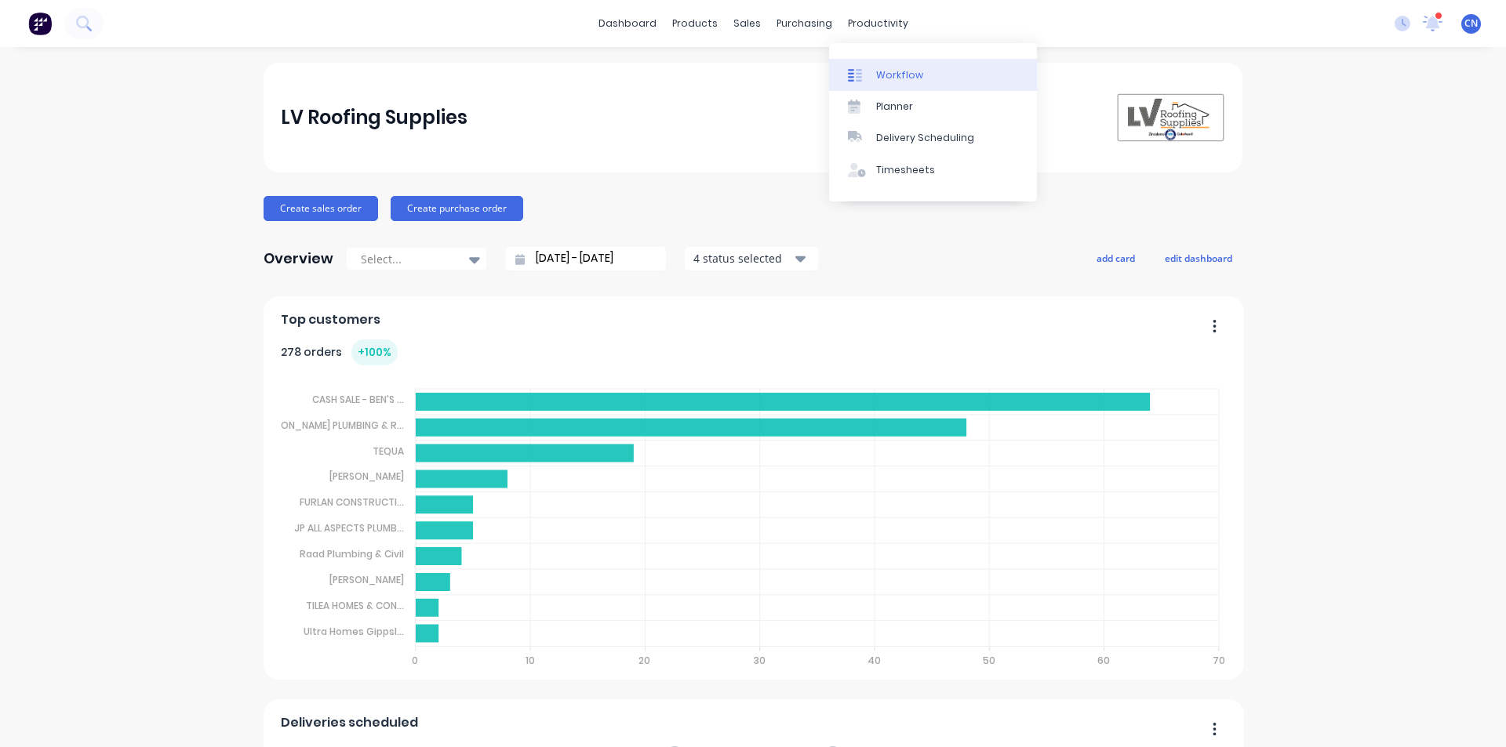
click at [890, 78] on div "Workflow" at bounding box center [899, 75] width 47 height 14
